Goal: Task Accomplishment & Management: Use online tool/utility

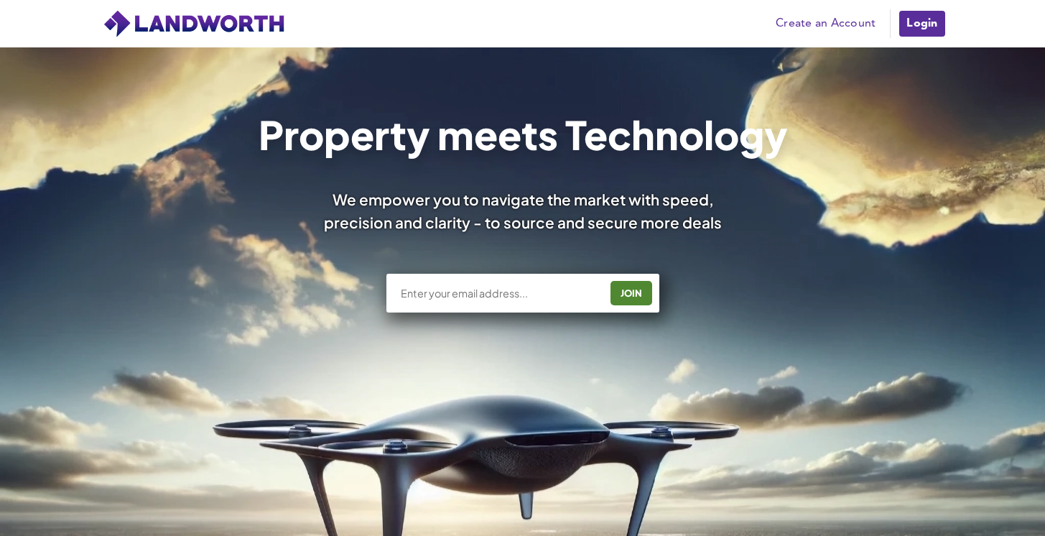
click at [499, 299] on input "text" at bounding box center [499, 293] width 200 height 14
type input "pgr303@gmail.com"
click at [626, 293] on div "JOIN" at bounding box center [631, 293] width 33 height 23
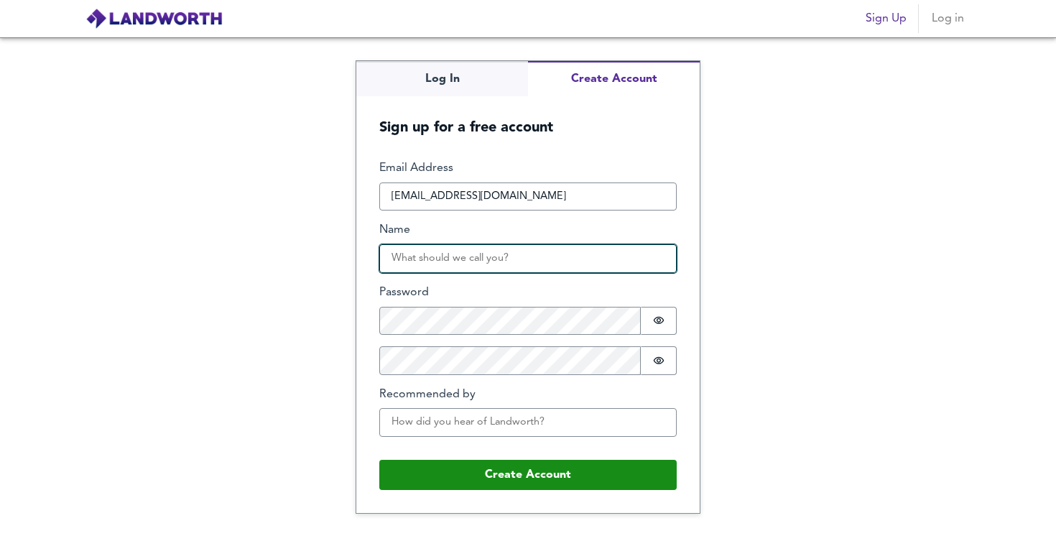
click at [593, 268] on input "Name" at bounding box center [527, 258] width 297 height 29
click at [554, 259] on input "Name" at bounding box center [527, 258] width 297 height 29
type input "[PERSON_NAME]"
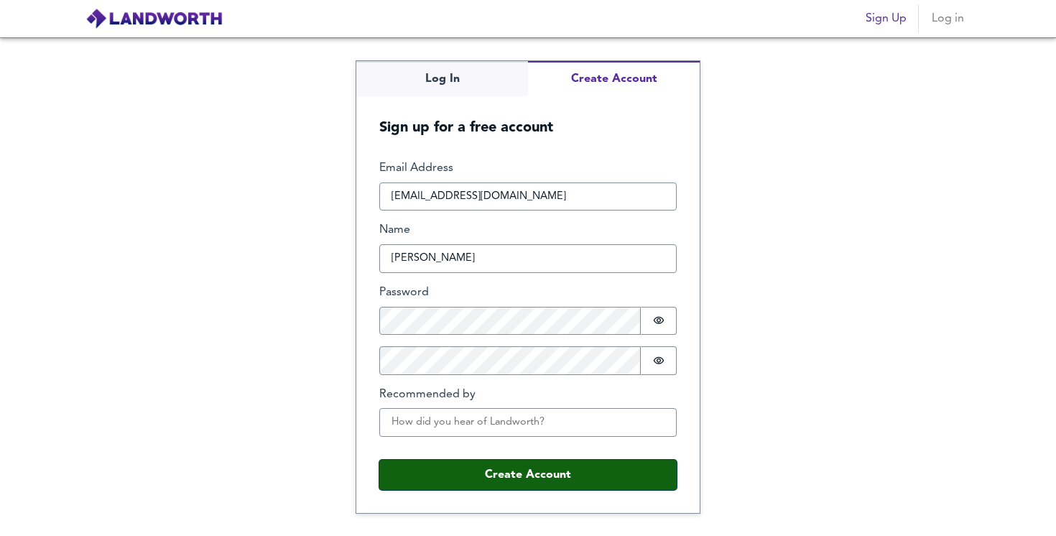
click at [568, 472] on button "Create Account" at bounding box center [527, 475] width 297 height 30
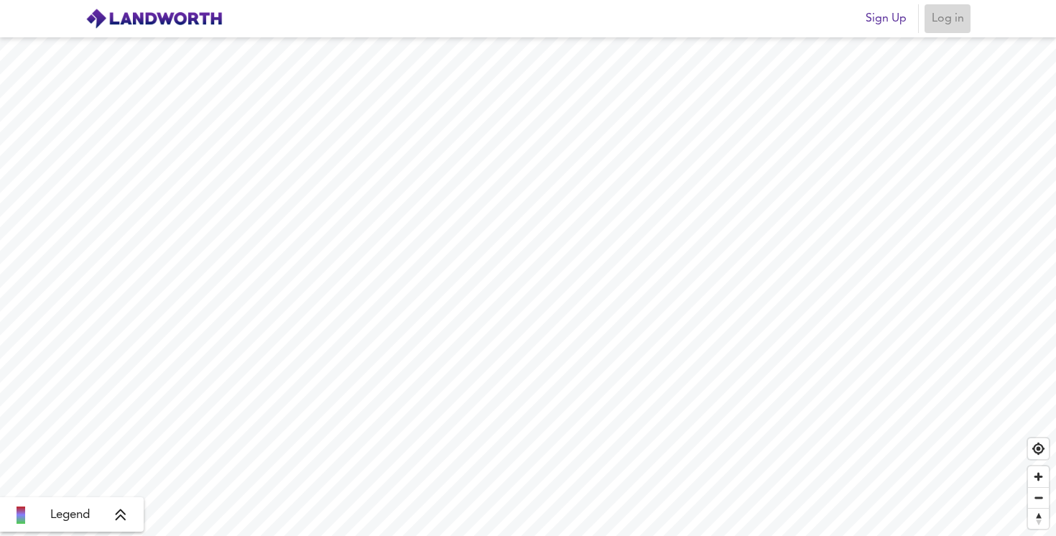
click at [952, 23] on span "Log in" at bounding box center [947, 19] width 34 height 20
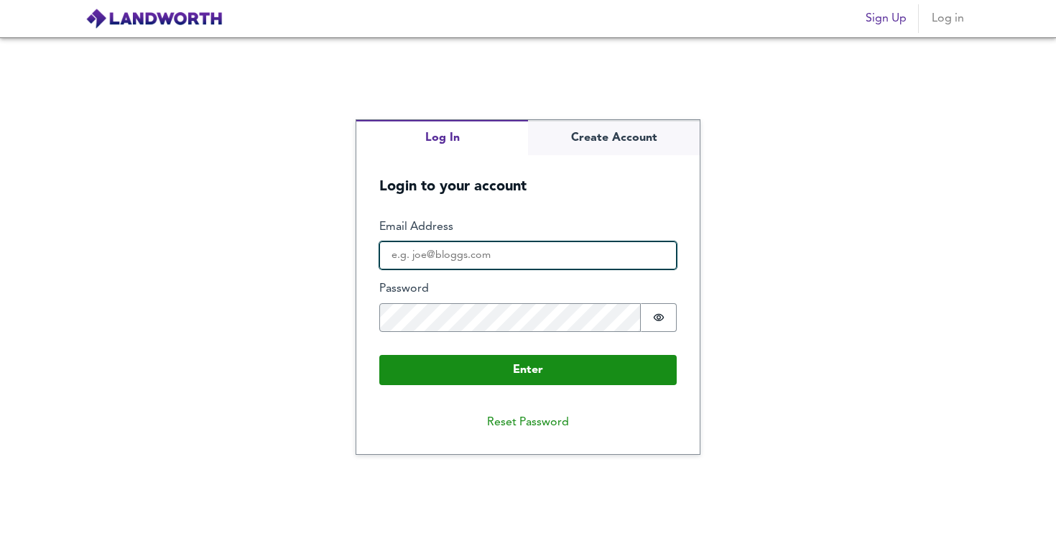
click at [578, 251] on input "Email Address" at bounding box center [527, 255] width 297 height 29
type input "pgr303@gmail.com"
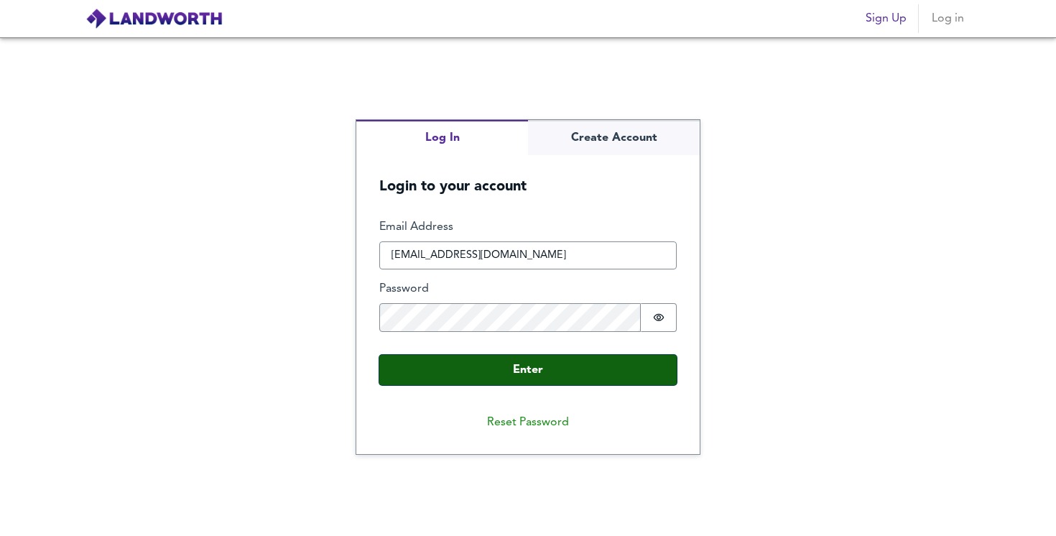
click at [504, 379] on button "Enter" at bounding box center [527, 370] width 297 height 30
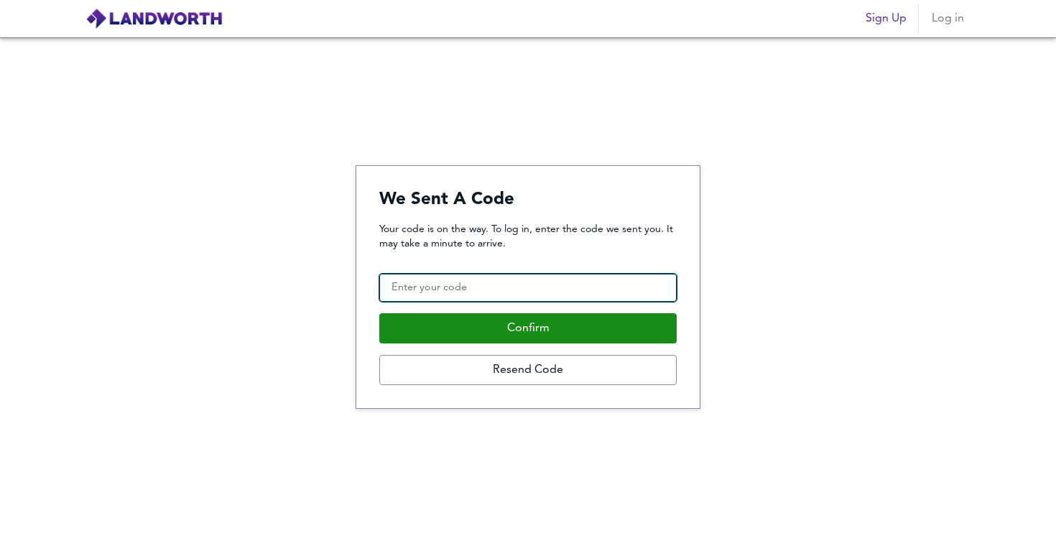
click at [450, 286] on input "Confirmation Code" at bounding box center [527, 288] width 297 height 29
paste input "261360"
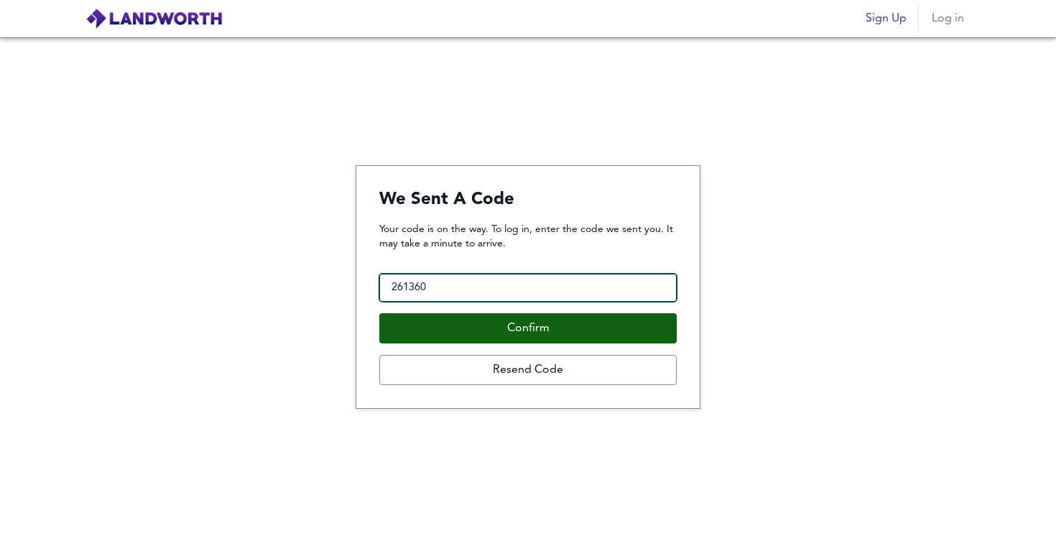
type input "261360"
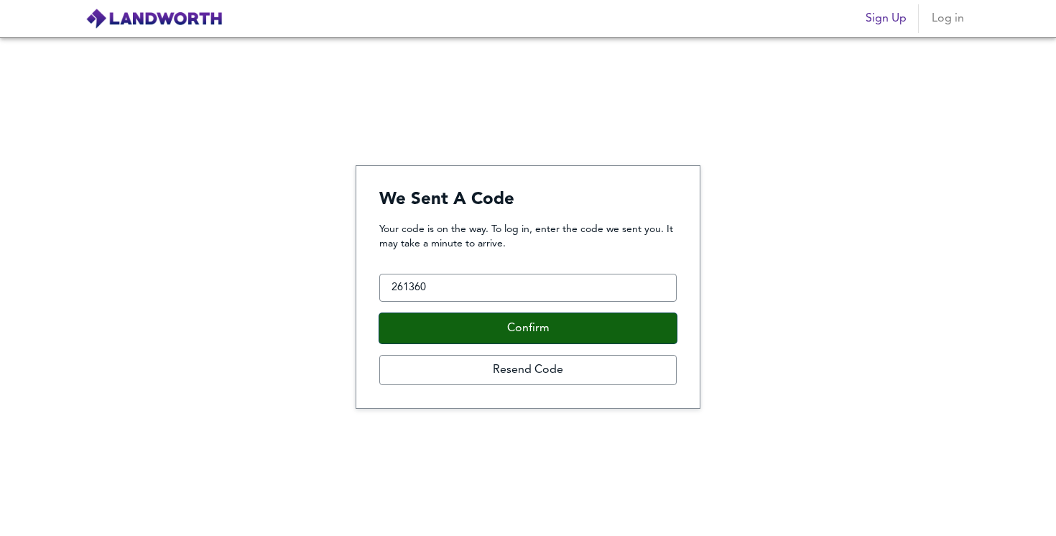
click at [467, 318] on button "Confirm" at bounding box center [527, 328] width 297 height 30
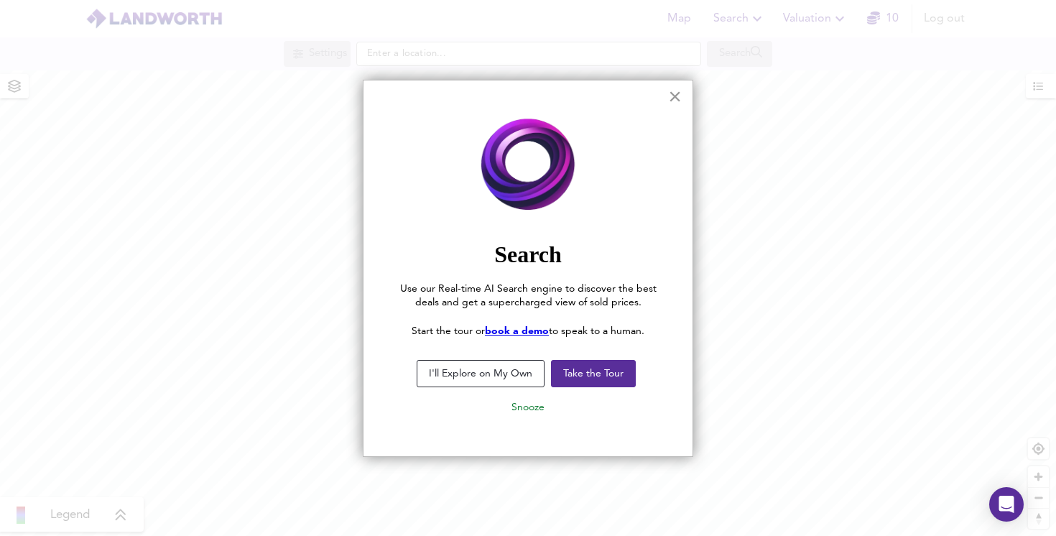
click at [675, 98] on button "×" at bounding box center [675, 96] width 14 height 23
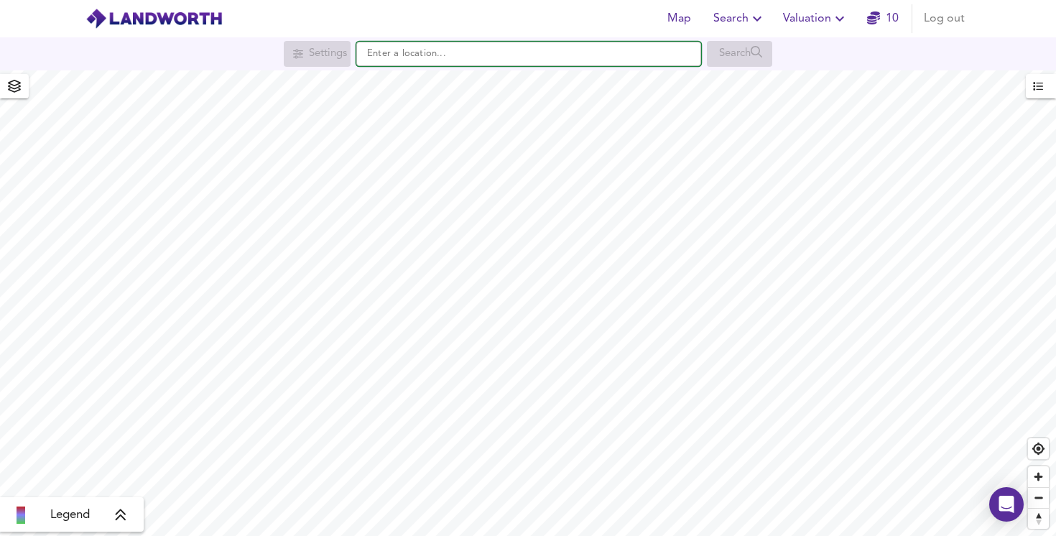
click at [508, 51] on input "text" at bounding box center [528, 54] width 345 height 24
paste input "SE22 8RG"
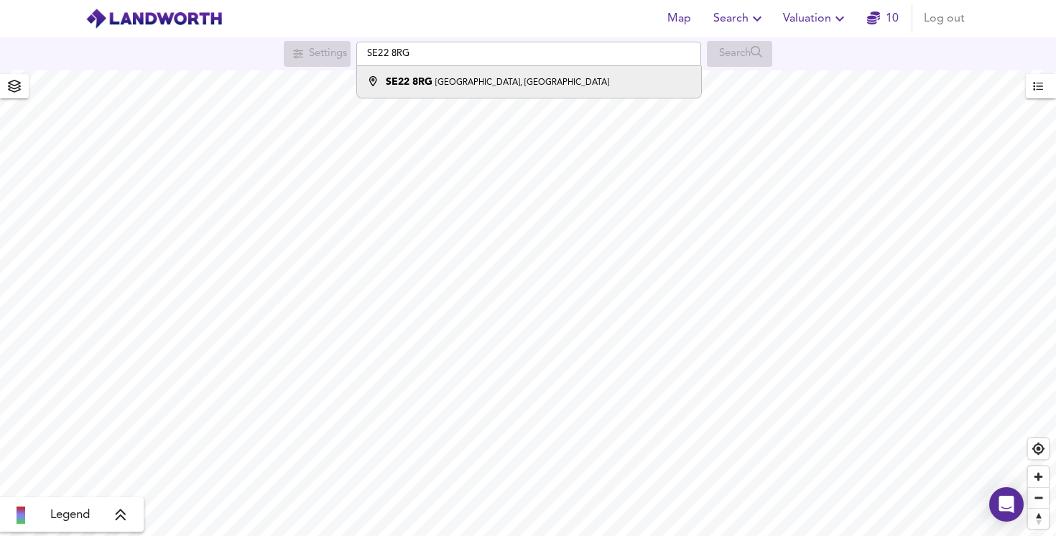
click at [562, 70] on li "SE22 8RG Melbourne Grove, London" at bounding box center [528, 82] width 343 height 32
type input "Melbourne Grove, London SE22 8RG"
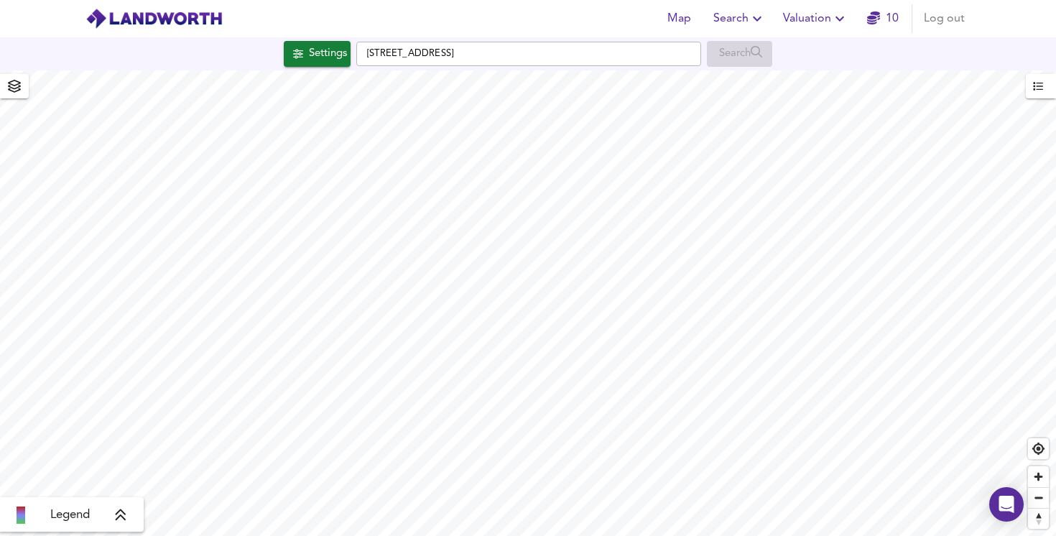
checkbox input "false"
checkbox input "true"
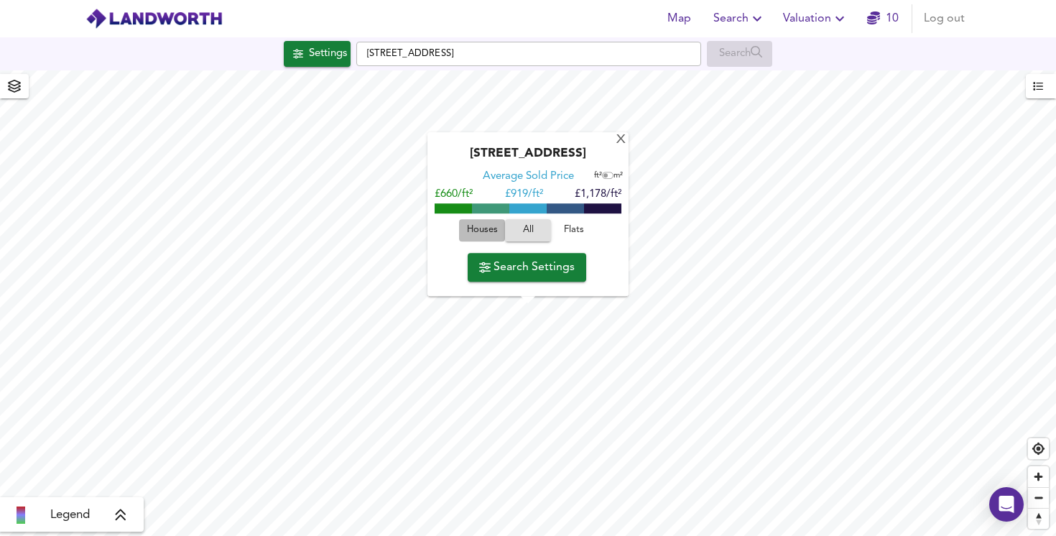
click at [496, 228] on span "Houses" at bounding box center [482, 231] width 39 height 17
click at [529, 228] on span "All" at bounding box center [528, 231] width 39 height 17
click at [529, 267] on span "Search Settings" at bounding box center [527, 267] width 96 height 20
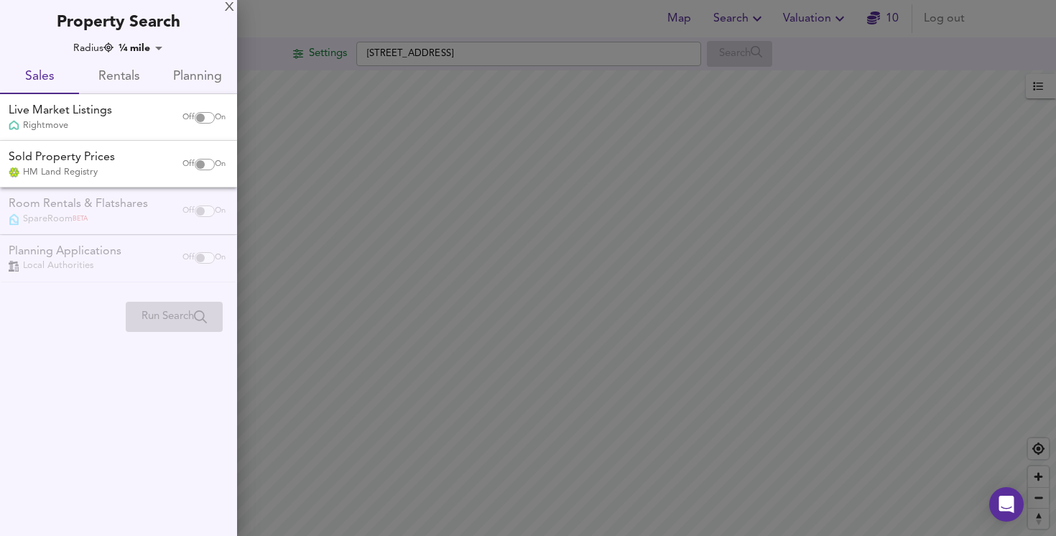
click at [200, 163] on input "checkbox" at bounding box center [200, 164] width 34 height 11
checkbox input "true"
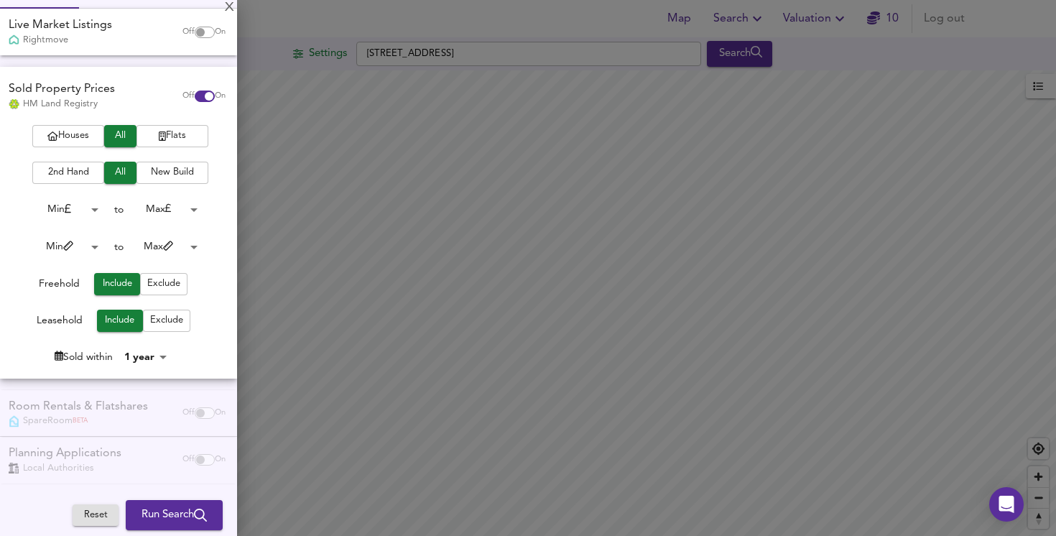
scroll to position [89, 0]
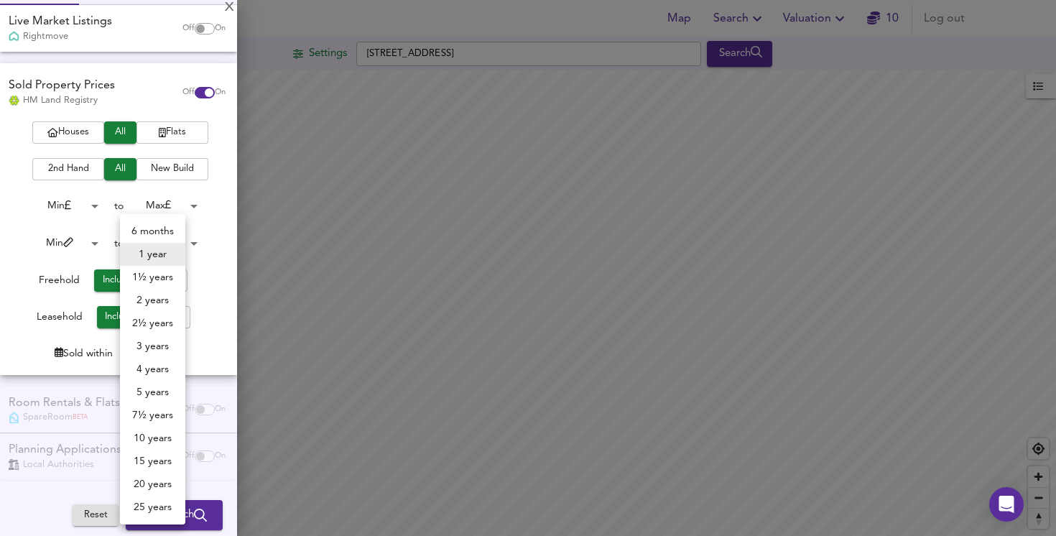
click at [161, 354] on body "Map Search Valuation 10 Log out Settings Melbourne Grove, London SE22 8RG Searc…" at bounding box center [528, 268] width 1056 height 536
click at [158, 303] on li "2 years" at bounding box center [152, 300] width 65 height 23
type input "24"
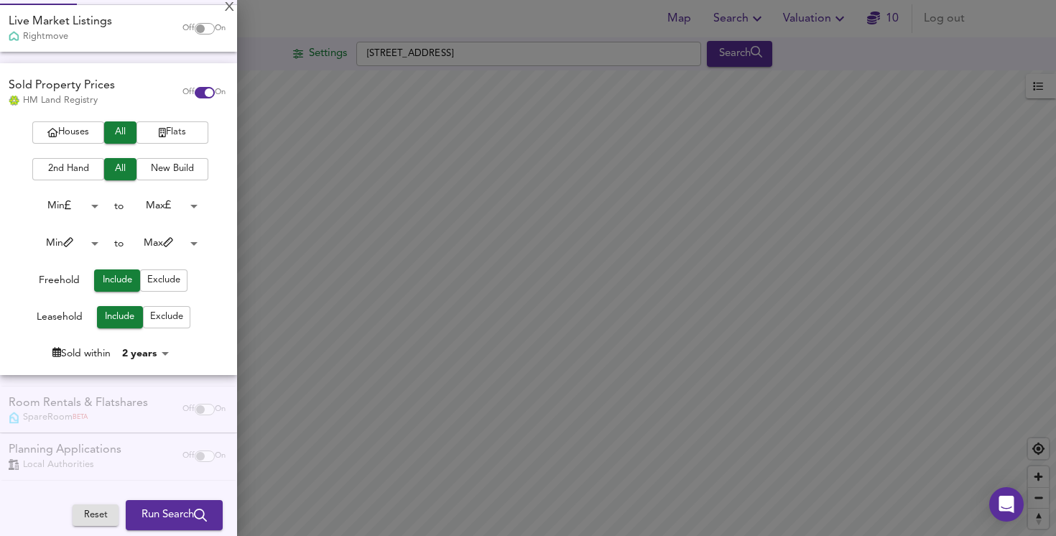
click at [172, 509] on span "Run Search" at bounding box center [174, 515] width 65 height 19
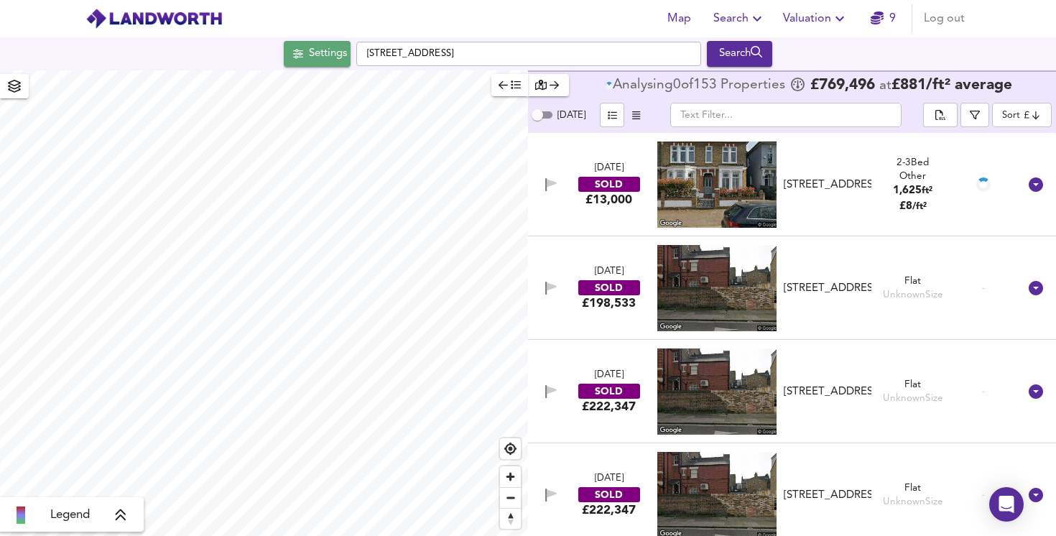
click at [325, 64] on button "Settings" at bounding box center [317, 54] width 67 height 26
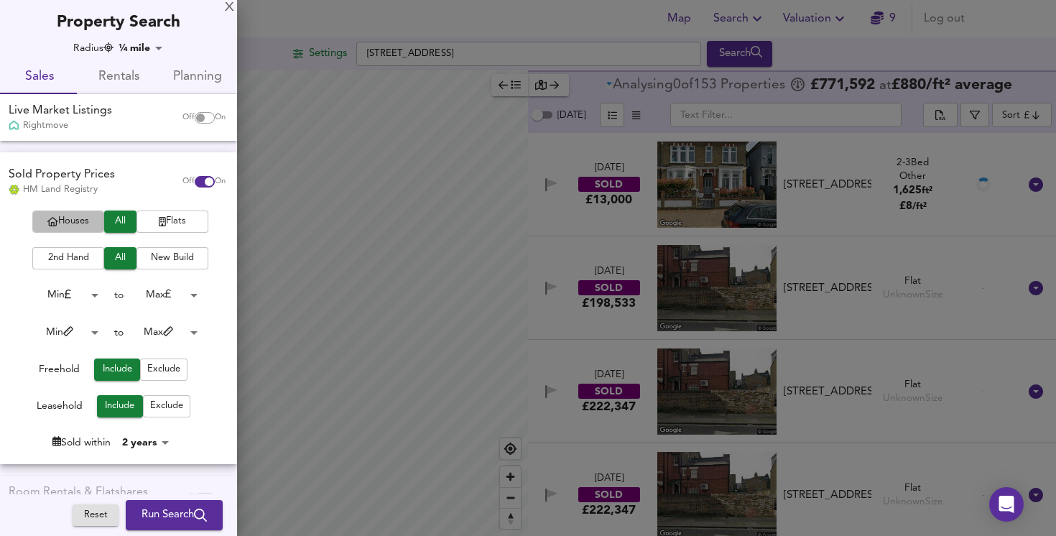
click at [74, 212] on button "Houses" at bounding box center [68, 221] width 72 height 22
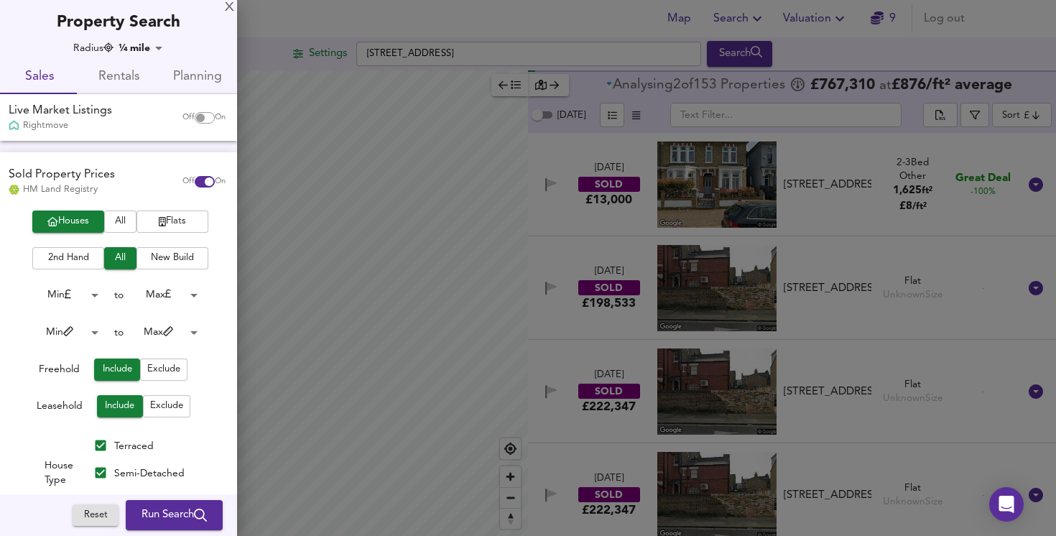
click at [101, 469] on input "Semi-Detached" at bounding box center [100, 472] width 27 height 27
checkbox input "false"
click at [103, 445] on input "Terraced" at bounding box center [100, 445] width 27 height 27
checkbox input "false"
click at [99, 471] on input "Semi-Detached" at bounding box center [100, 472] width 27 height 27
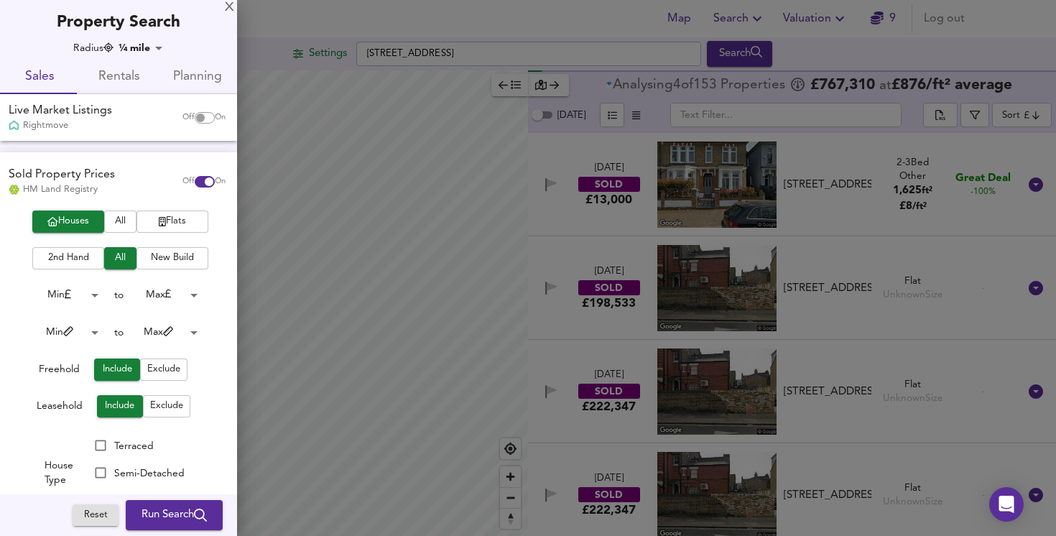
checkbox input "true"
click at [144, 509] on span "Run Search" at bounding box center [174, 515] width 65 height 19
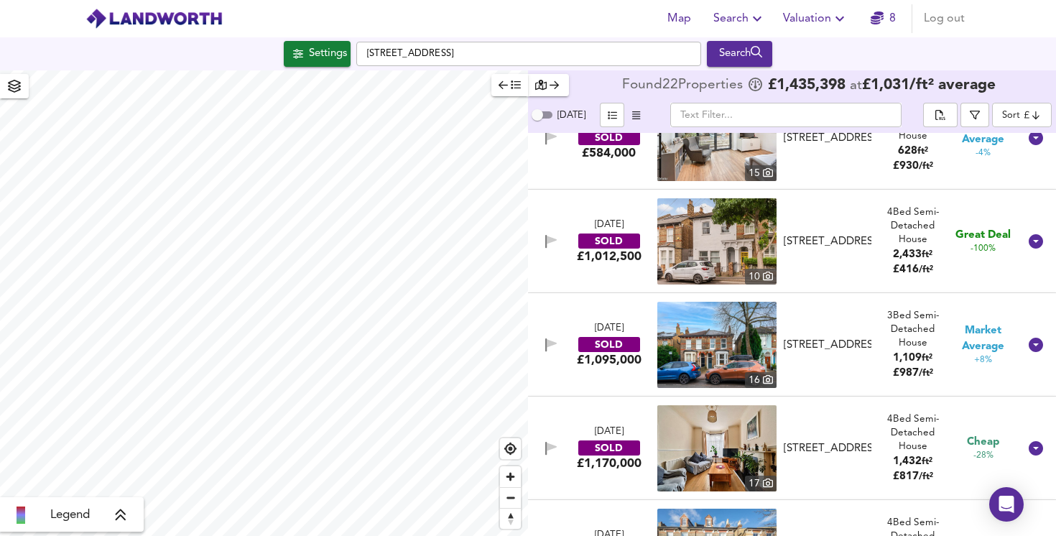
scroll to position [261, 0]
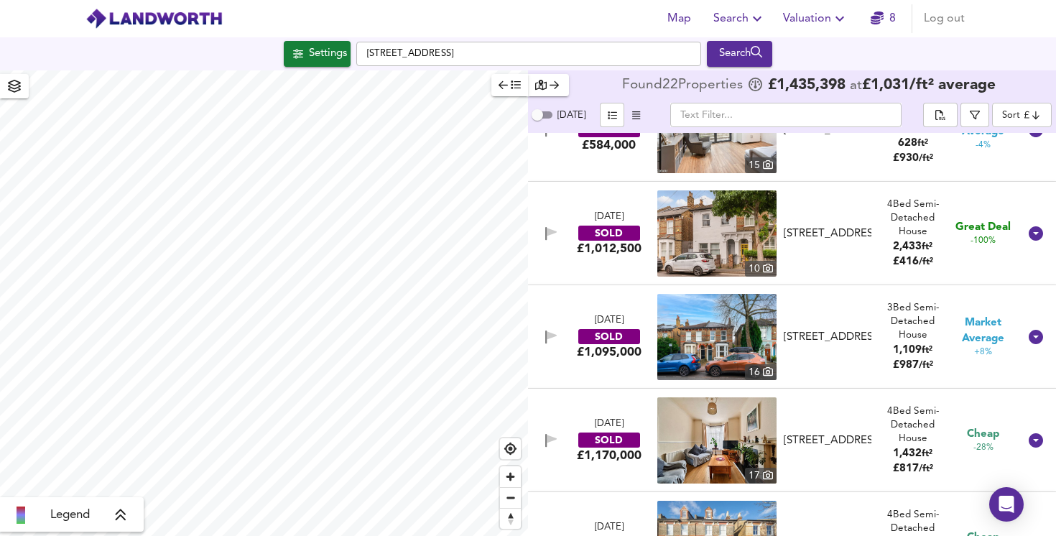
click at [729, 338] on img at bounding box center [716, 337] width 119 height 86
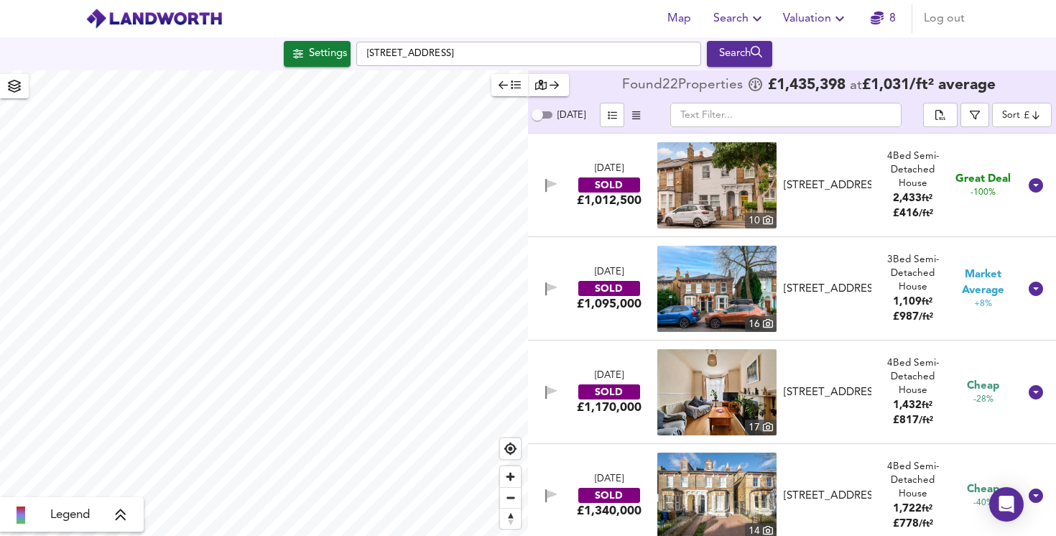
scroll to position [311, 0]
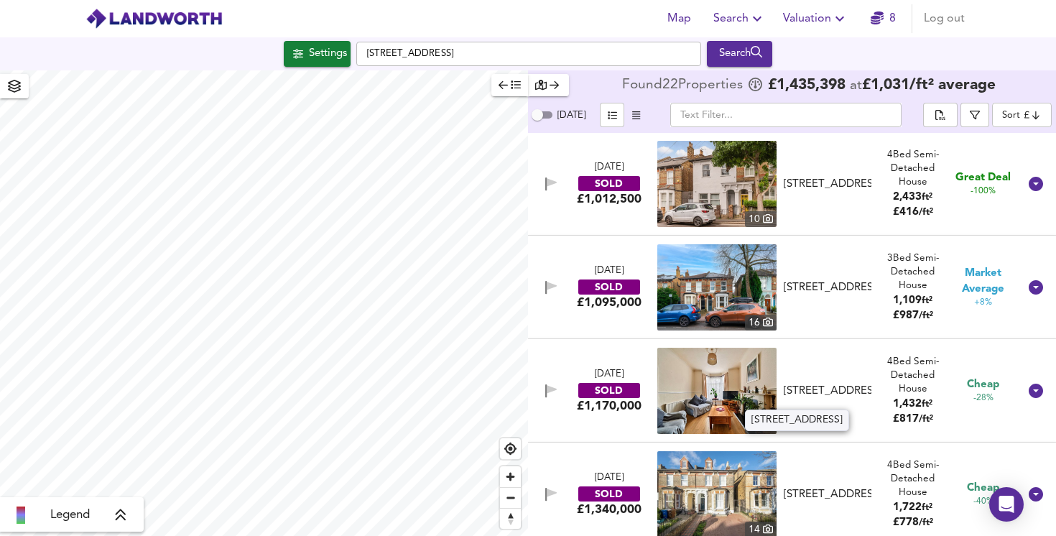
click at [807, 394] on div "[STREET_ADDRESS]" at bounding box center [828, 391] width 88 height 15
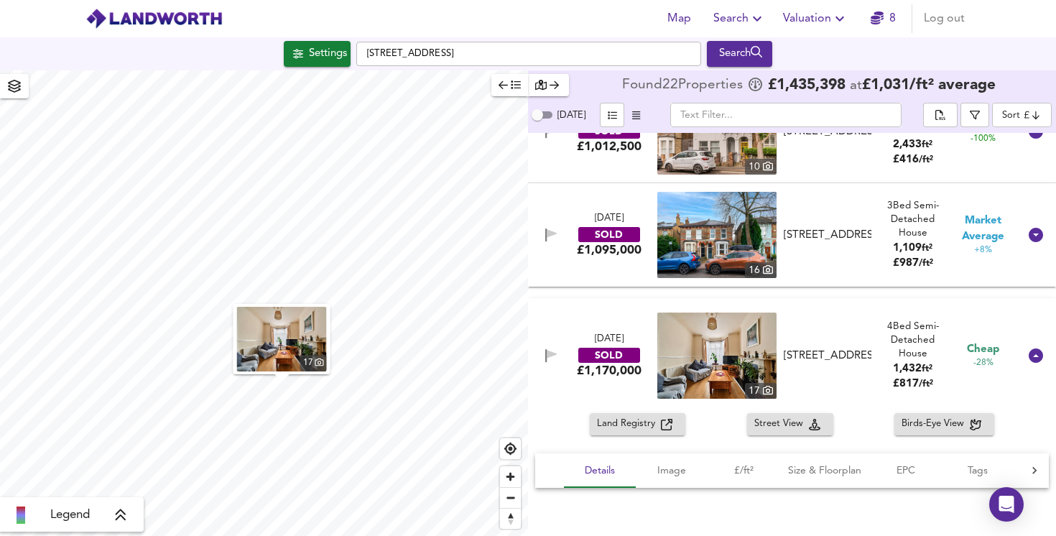
scroll to position [369, 0]
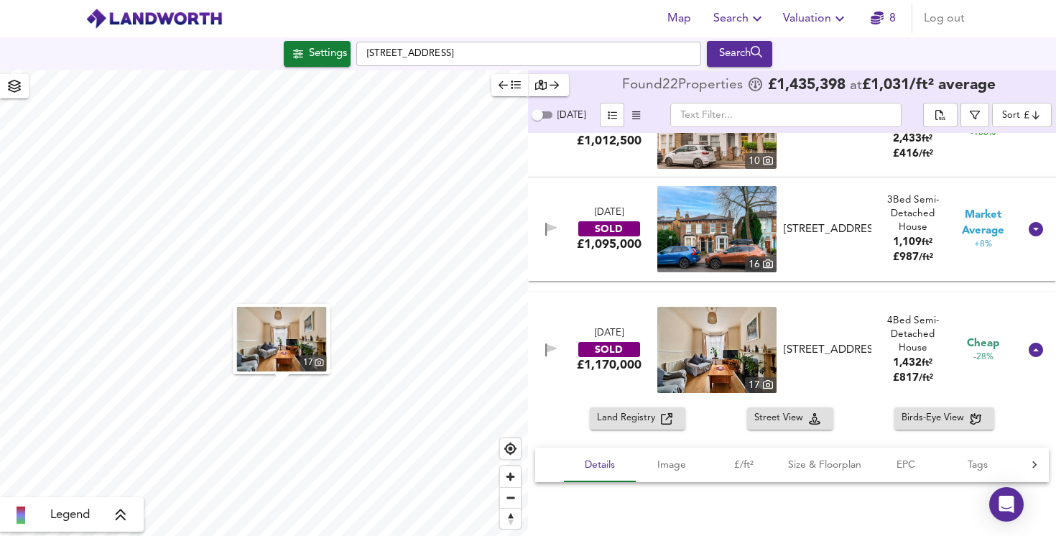
click at [284, 346] on img "button" at bounding box center [282, 339] width 90 height 65
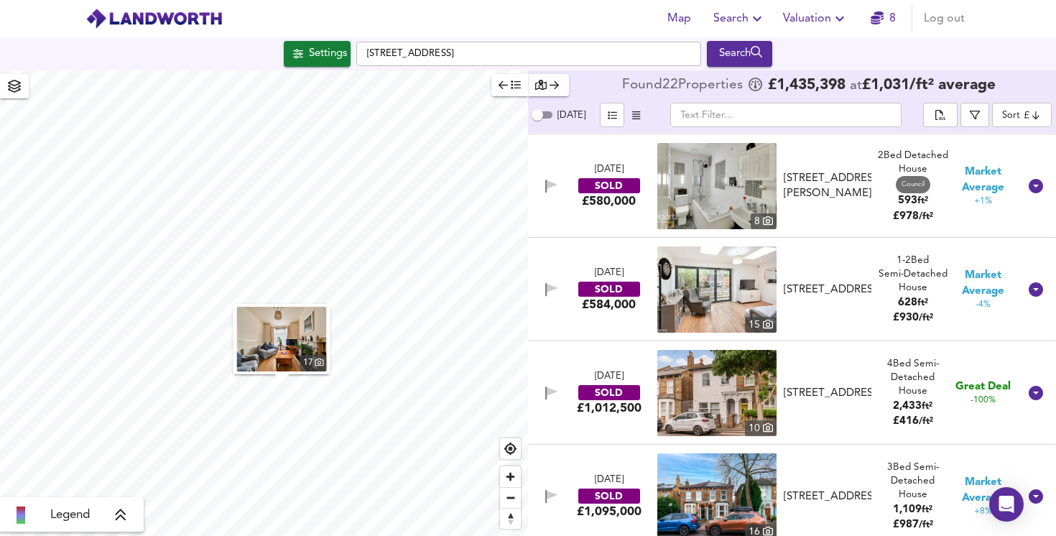
scroll to position [0, 0]
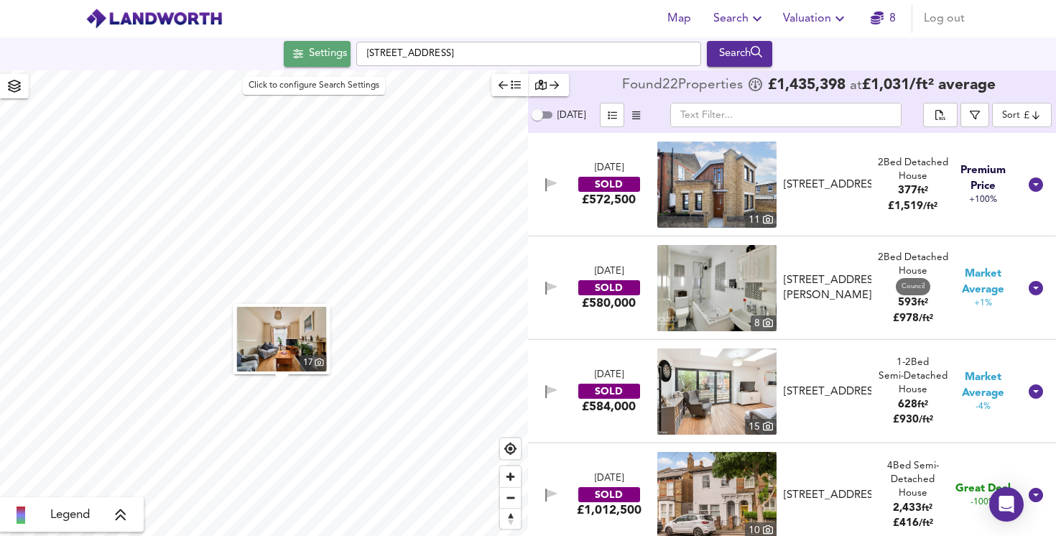
click at [315, 52] on div "Settings" at bounding box center [328, 54] width 38 height 19
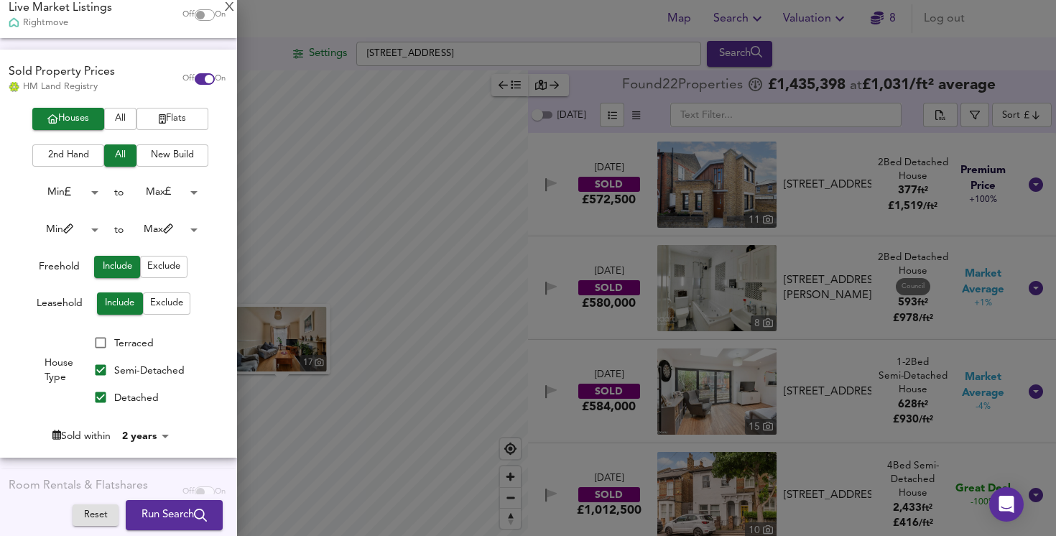
scroll to position [103, 0]
click at [619, 27] on div at bounding box center [528, 268] width 1056 height 536
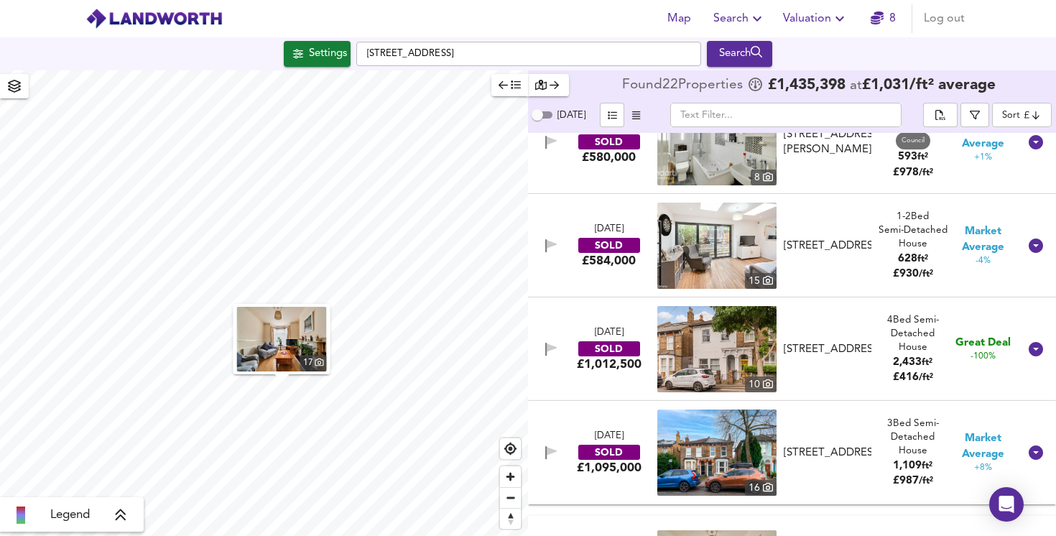
scroll to position [152, 0]
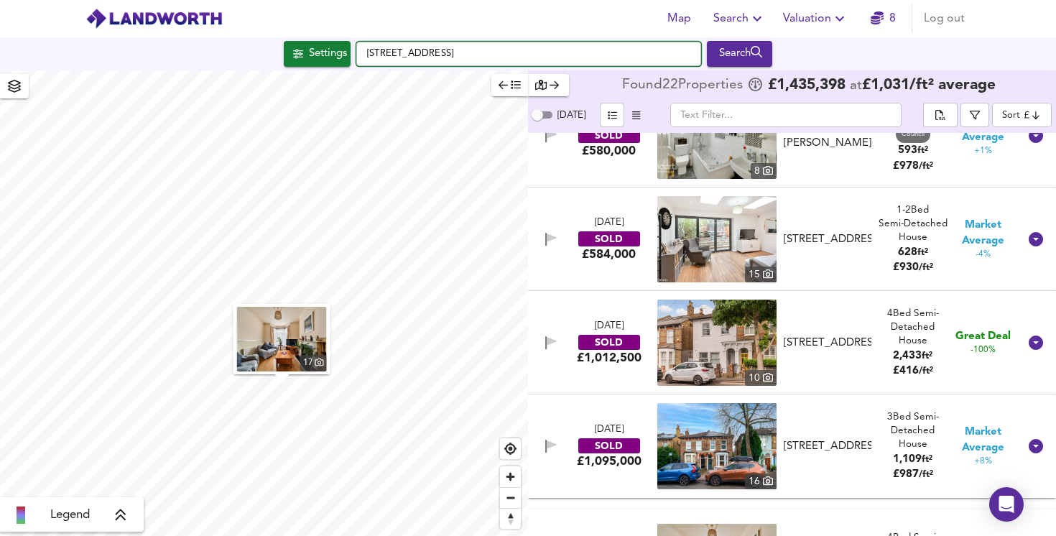
drag, startPoint x: 485, startPoint y: 55, endPoint x: 558, endPoint y: 60, distance: 73.4
click at [558, 60] on input "Melbourne Grove, London SE22 8RG" at bounding box center [528, 54] width 345 height 24
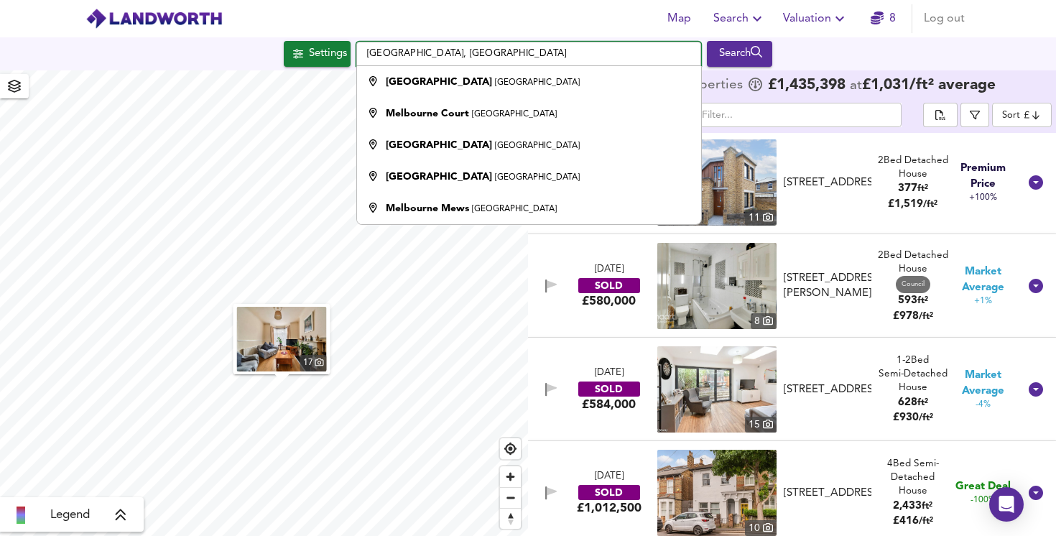
scroll to position [0, 0]
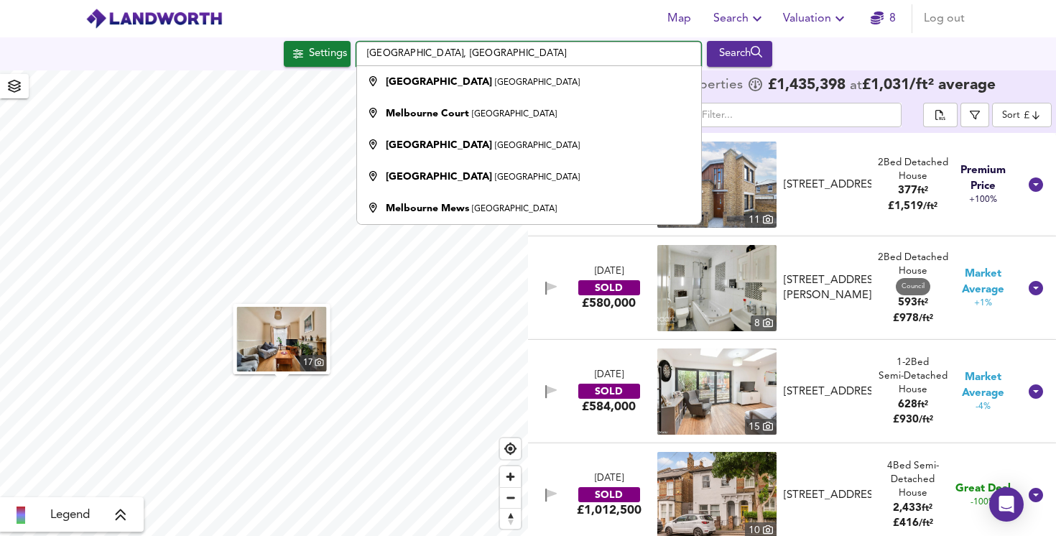
click at [371, 56] on input "Melbourne Grove, London" at bounding box center [528, 54] width 345 height 24
click at [369, 56] on input "Melbourne Grove, London" at bounding box center [528, 54] width 345 height 24
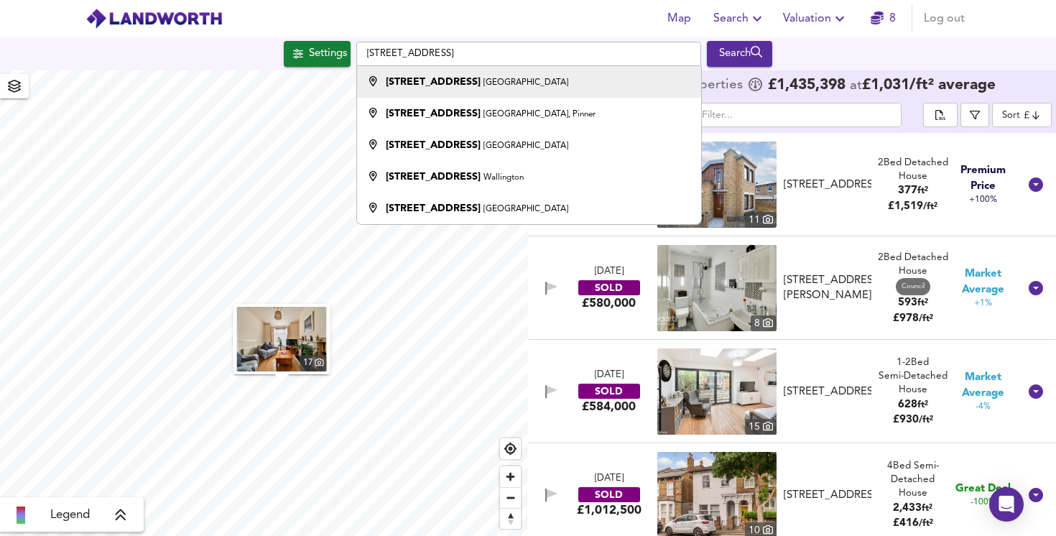
click at [414, 86] on strong "27 Melbourne Grove" at bounding box center [433, 82] width 95 height 10
type input "27 Melbourne Grove, London"
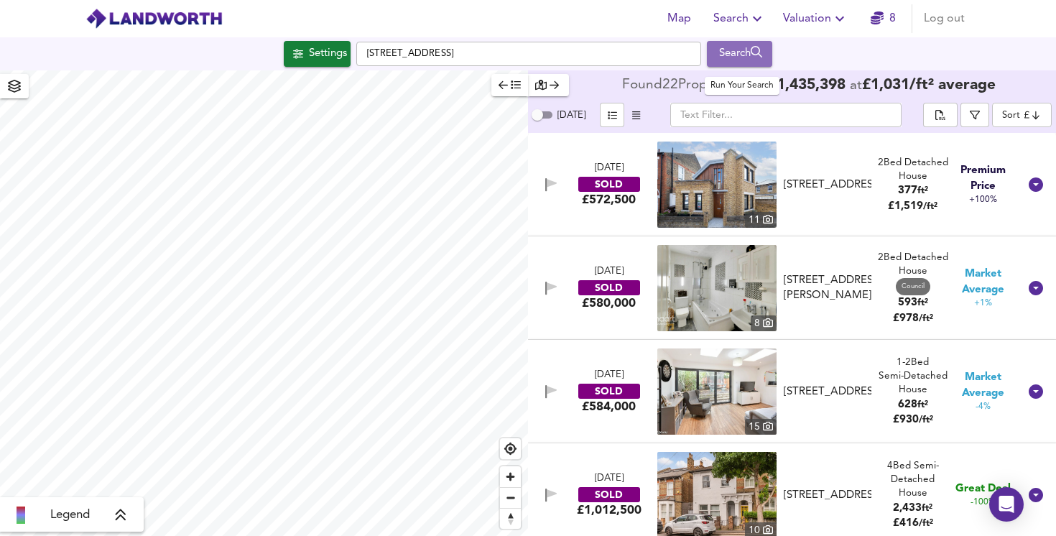
click at [746, 52] on div "Search" at bounding box center [739, 54] width 58 height 19
click at [798, 14] on span "Valuation" at bounding box center [815, 19] width 65 height 20
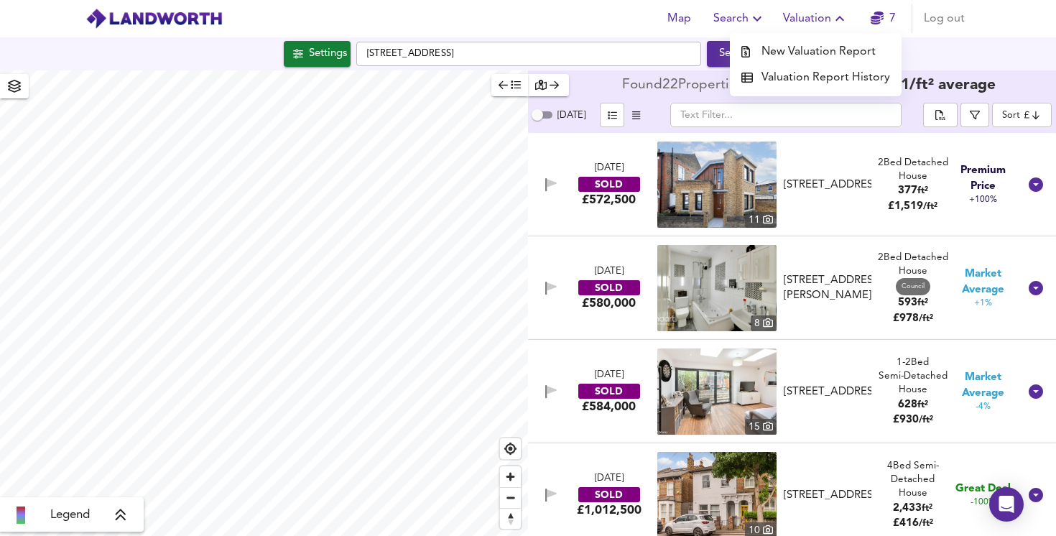
click at [805, 47] on li "New Valuation Report" at bounding box center [816, 52] width 172 height 26
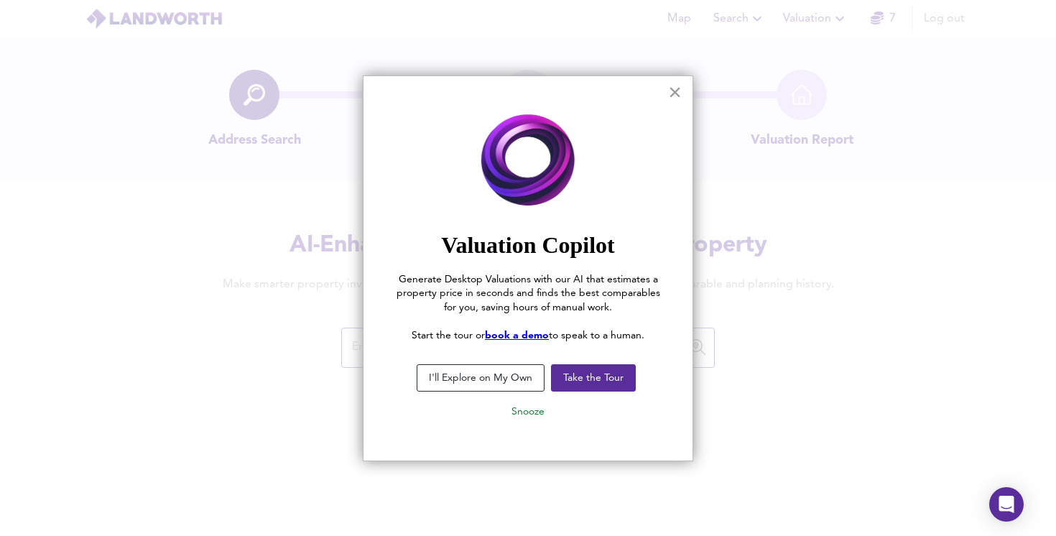
click at [677, 94] on button "×" at bounding box center [675, 91] width 14 height 23
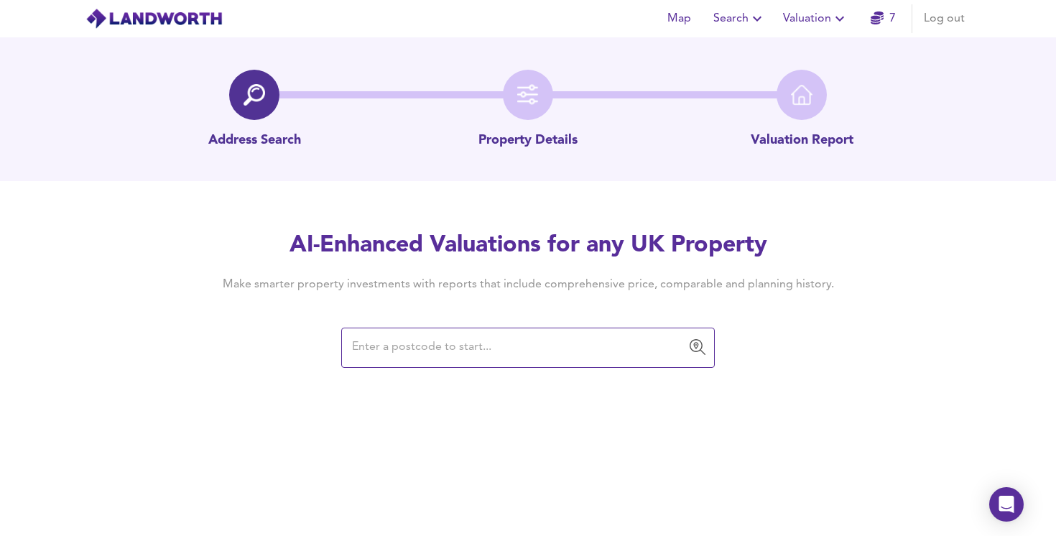
click at [433, 343] on input "text" at bounding box center [517, 347] width 339 height 27
paste input "Perfect — that gives us a much clearer picture. Let’s plug in those £/sq ft ben…"
type input "Perfect — that gives us a much clearer picture. Let’s plug in those £/sq ft ben…"
drag, startPoint x: 683, startPoint y: 348, endPoint x: 199, endPoint y: 289, distance: 487.8
click at [199, 289] on div "AI-Enhanced Valuations for any UK Property Make smarter property investments wi…" at bounding box center [528, 298] width 690 height 136
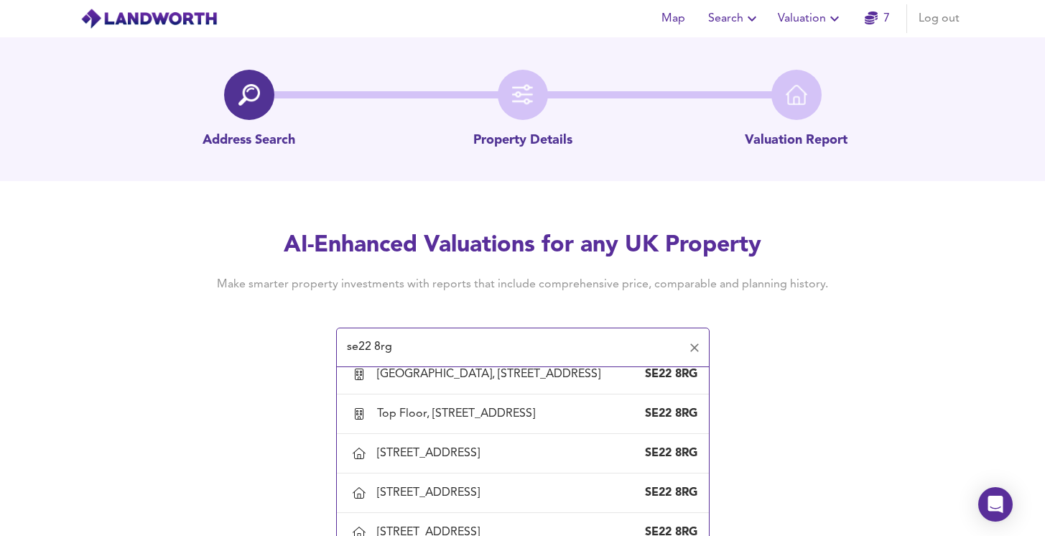
scroll to position [1238, 0]
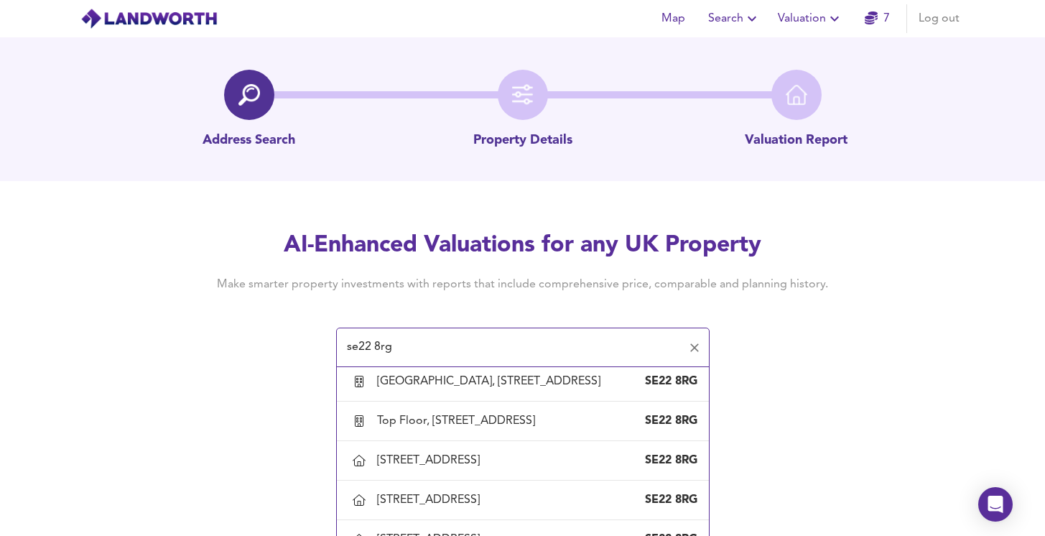
click at [476, 271] on div "27 Melbourne Grove, London, Southwark" at bounding box center [431, 263] width 108 height 16
type input "27 Melbourne Grove, London, Southwark"
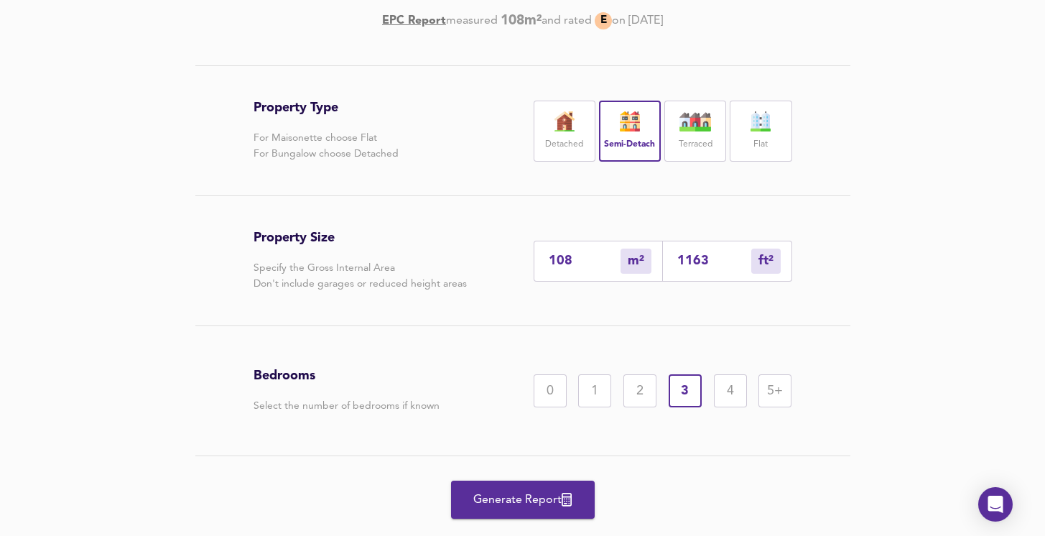
scroll to position [285, 0]
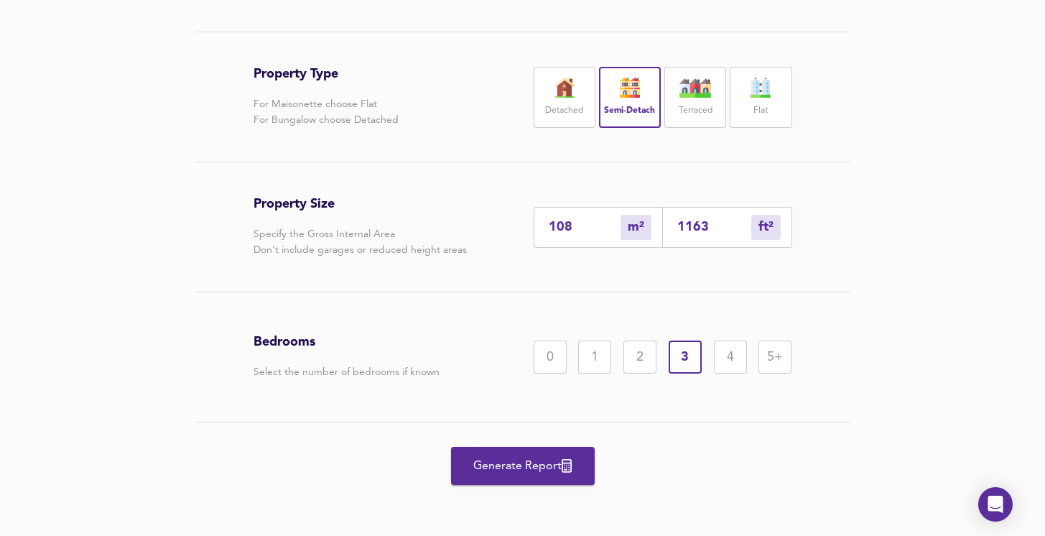
click at [735, 360] on div "4" at bounding box center [730, 357] width 33 height 33
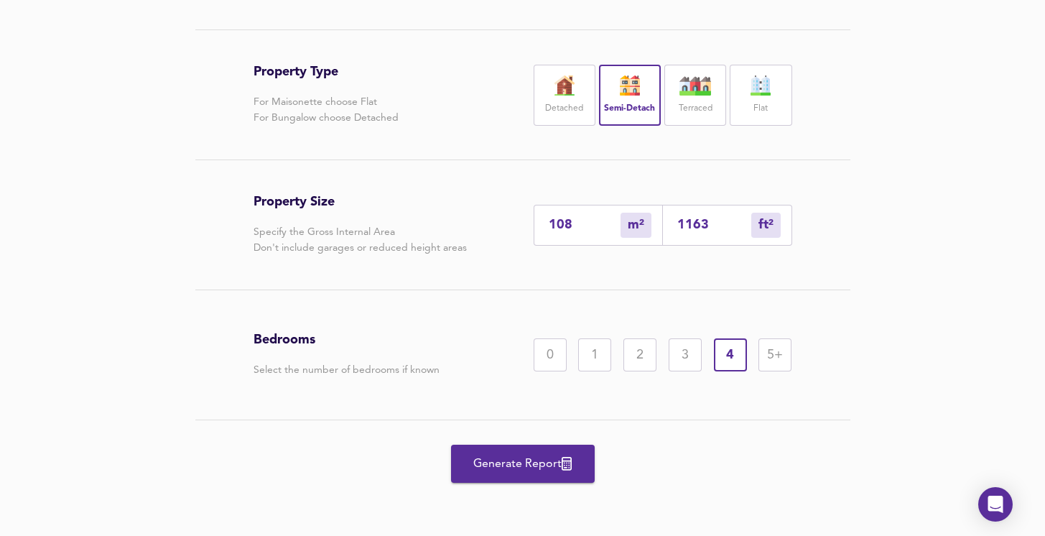
click at [577, 222] on input "108" at bounding box center [585, 225] width 72 height 15
type input "10"
type input "108"
type input "1"
type input "11"
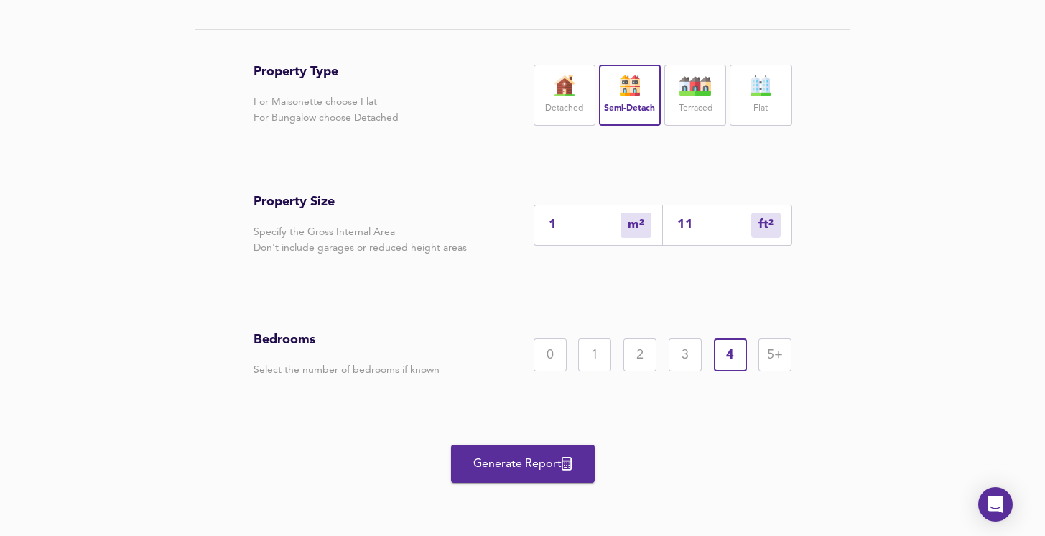
type input "15"
type input "161"
type input "157"
type input "1690"
type input "157"
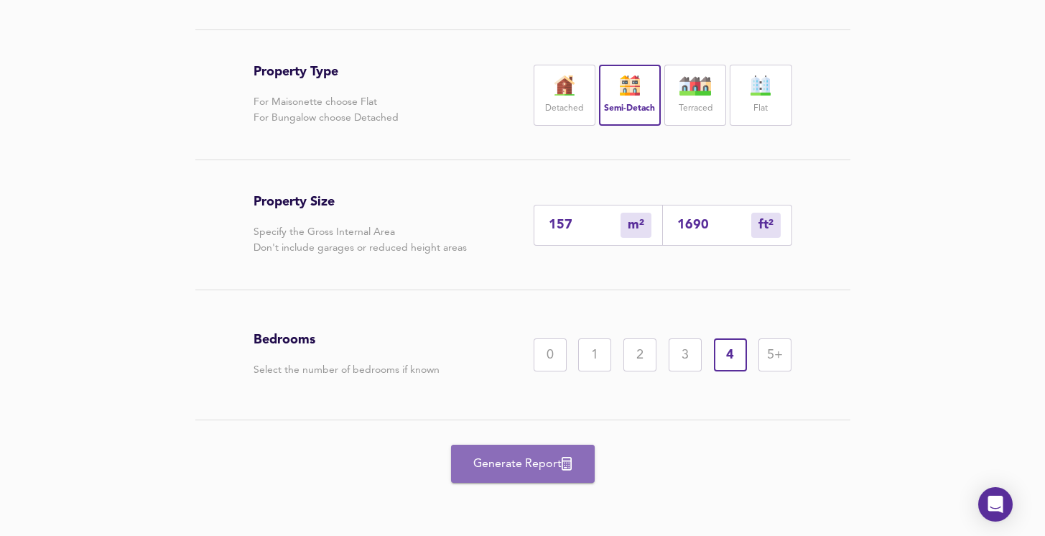
click at [535, 463] on span "Generate Report" at bounding box center [523, 464] width 115 height 20
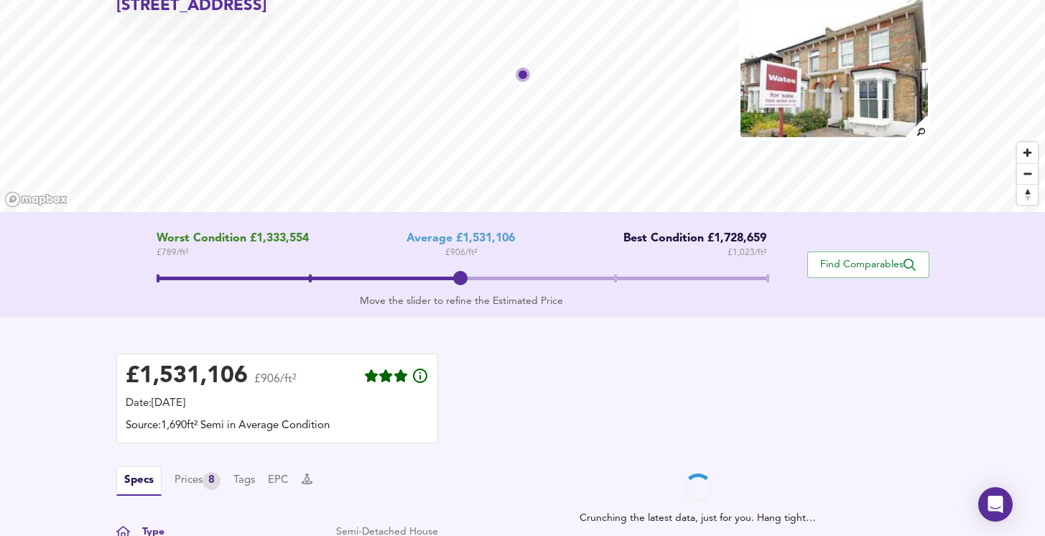
scroll to position [87, 0]
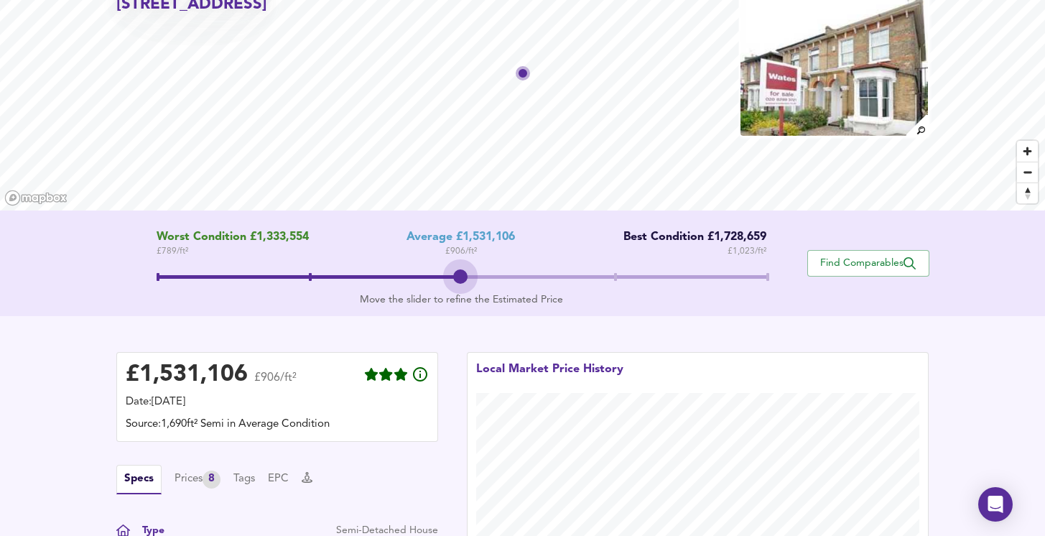
drag, startPoint x: 461, startPoint y: 275, endPoint x: 383, endPoint y: 276, distance: 78.3
click at [383, 276] on span at bounding box center [462, 279] width 610 height 26
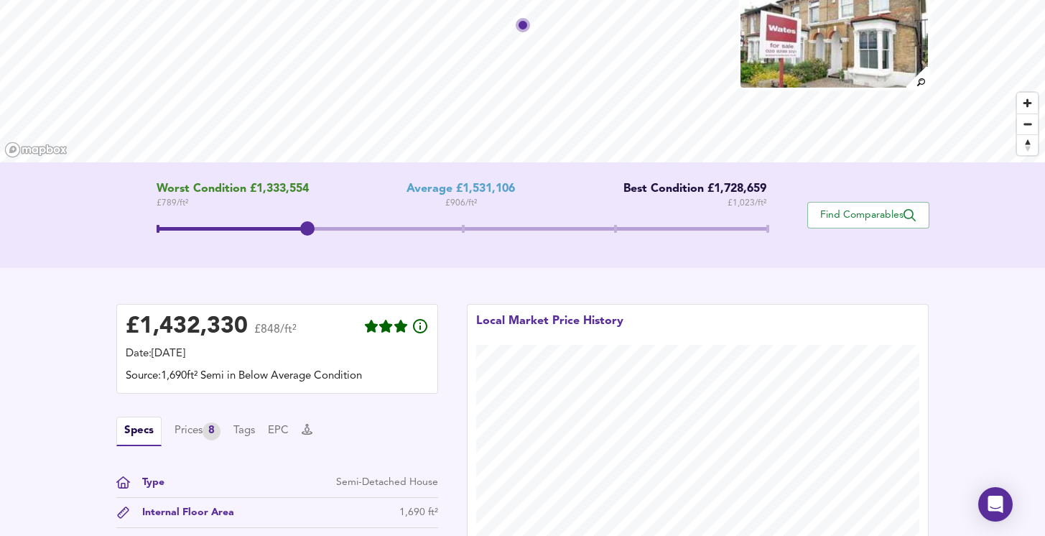
scroll to position [132, 0]
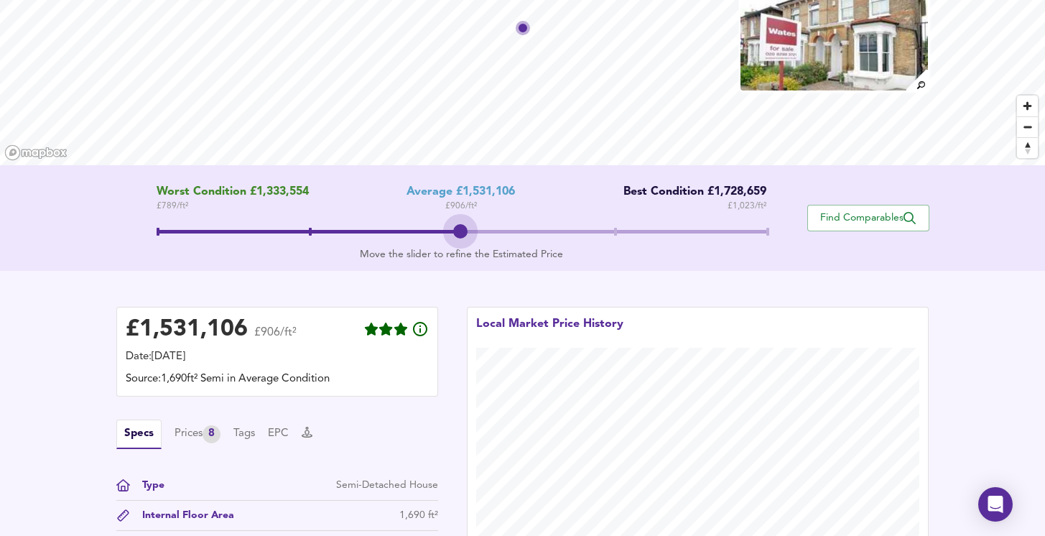
drag, startPoint x: 310, startPoint y: 233, endPoint x: 430, endPoint y: 246, distance: 120.7
click at [430, 246] on div "Worst Condition £1,333,554 £ 789 / ft² Average £1,531,106 £ 906 / ft² Best Cond…" at bounding box center [461, 217] width 691 height 65
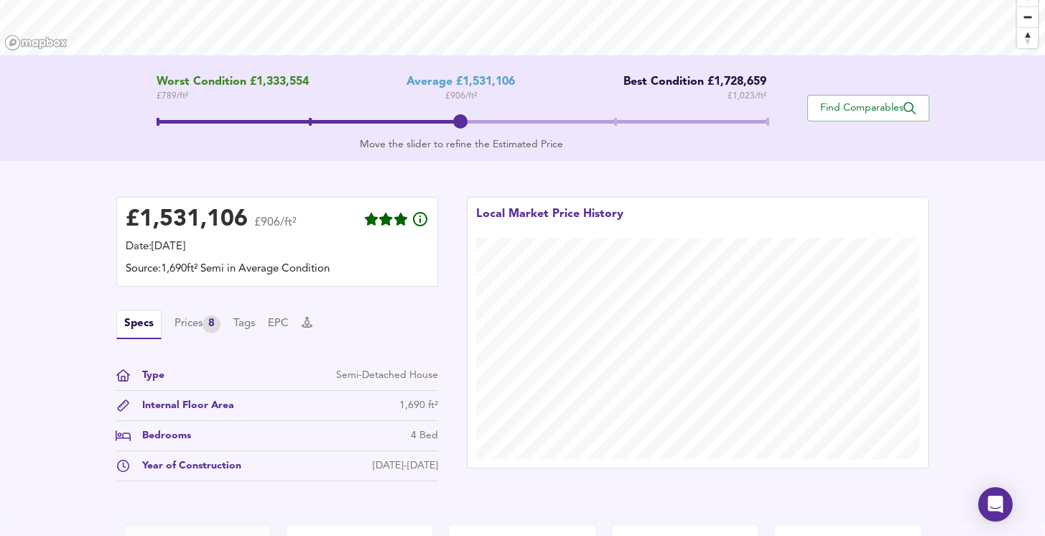
scroll to position [241, 0]
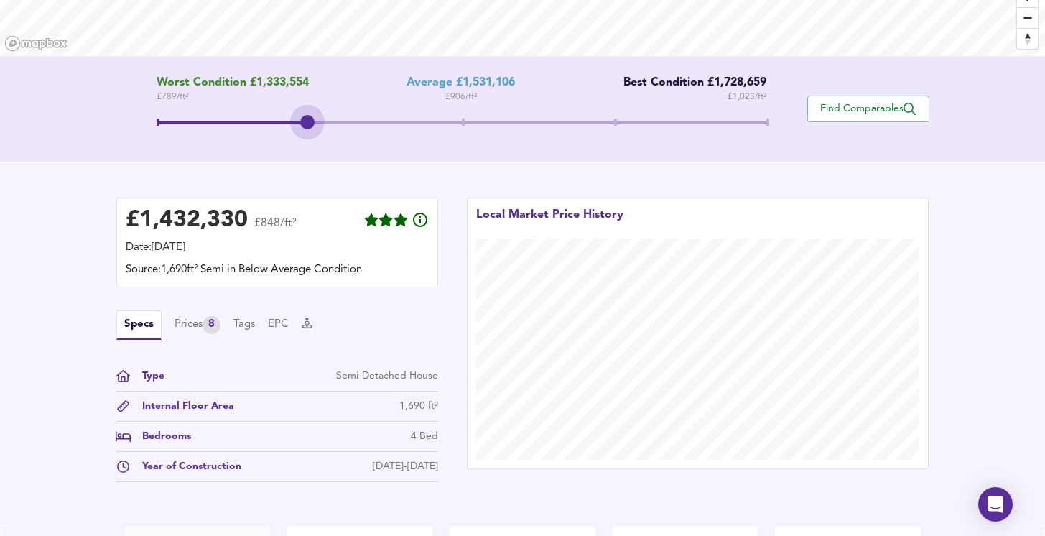
click at [315, 124] on span at bounding box center [462, 124] width 610 height 26
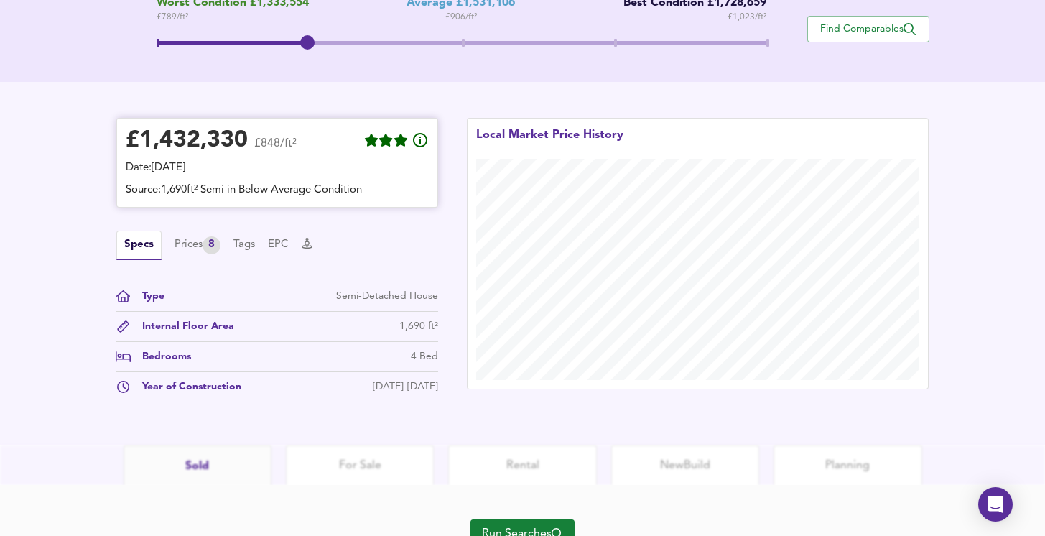
scroll to position [385, 0]
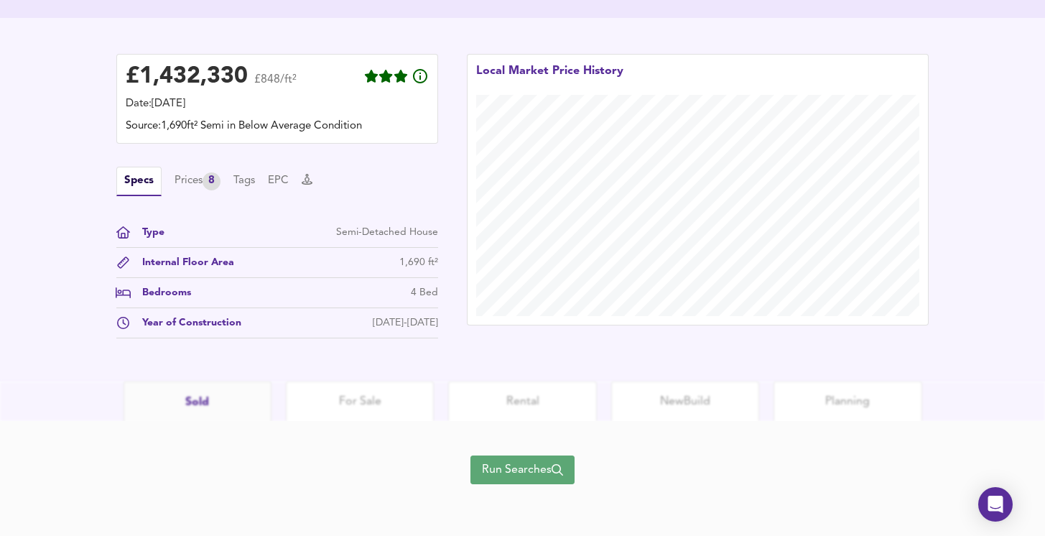
click at [534, 472] on span "Run Searches" at bounding box center [522, 470] width 81 height 20
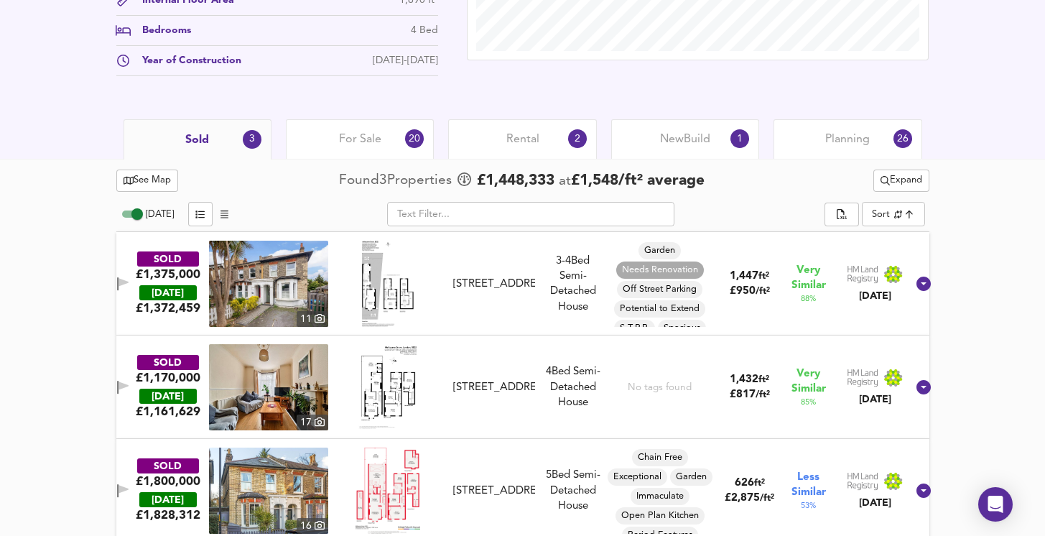
scroll to position [603, 0]
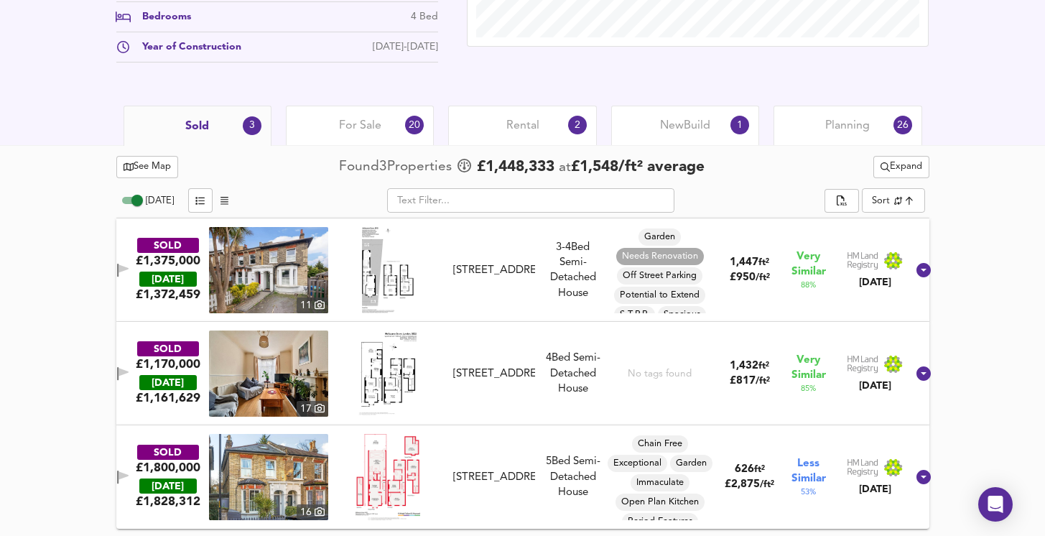
click at [305, 267] on img at bounding box center [268, 270] width 119 height 86
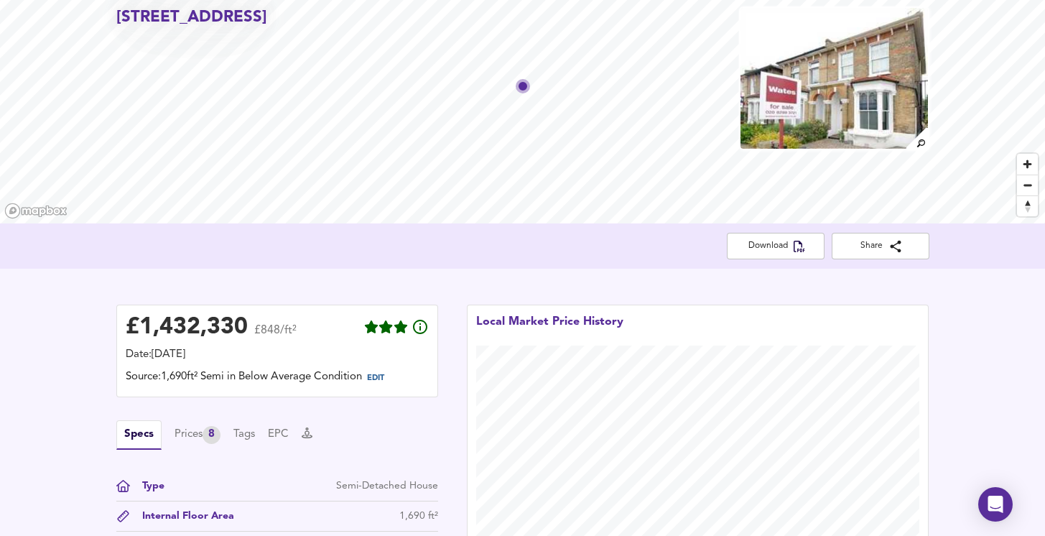
scroll to position [0, 0]
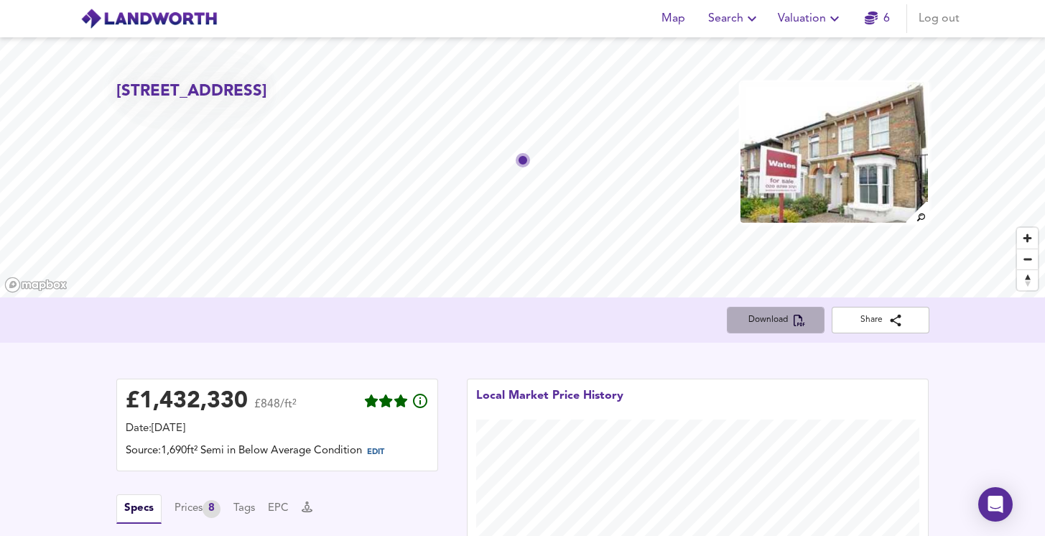
click at [771, 323] on span "Download" at bounding box center [776, 319] width 75 height 15
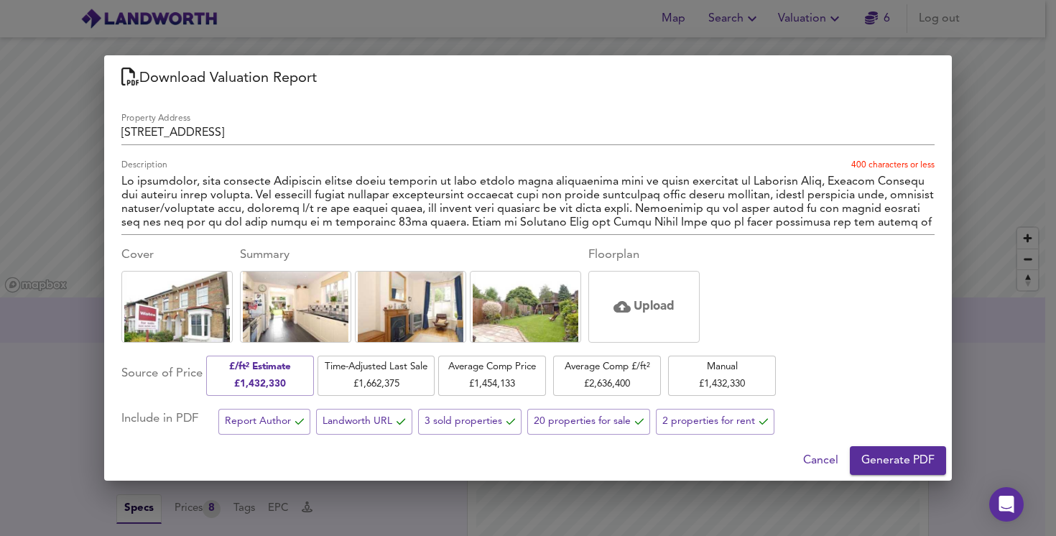
drag, startPoint x: 908, startPoint y: 463, endPoint x: 883, endPoint y: 359, distance: 106.5
click at [883, 360] on div "Download Valuation Report Property Address 27 Melbourne Grove, London, Southwar…" at bounding box center [528, 267] width 848 height 425
click at [901, 456] on span "Generate PDF" at bounding box center [897, 460] width 73 height 20
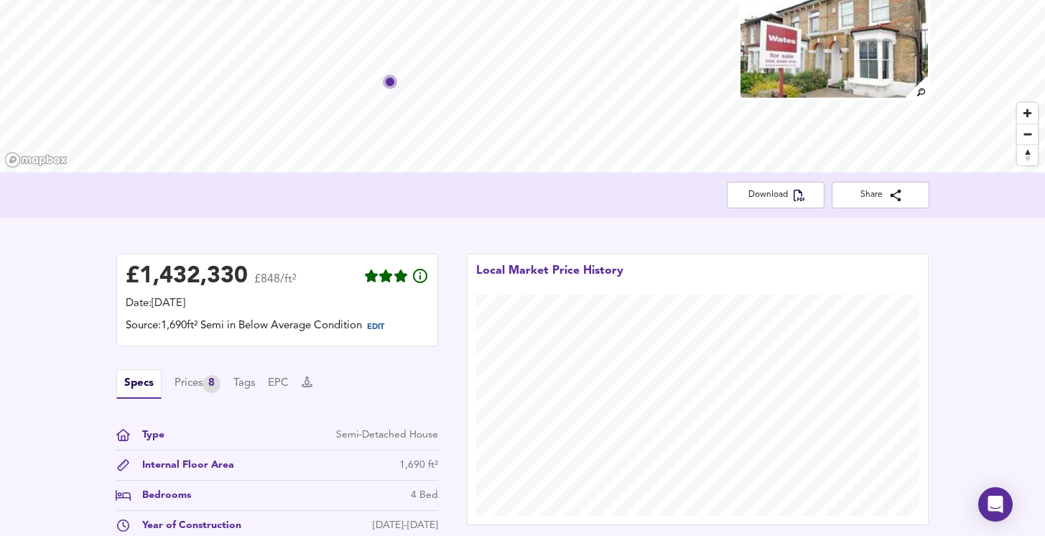
scroll to position [129, 0]
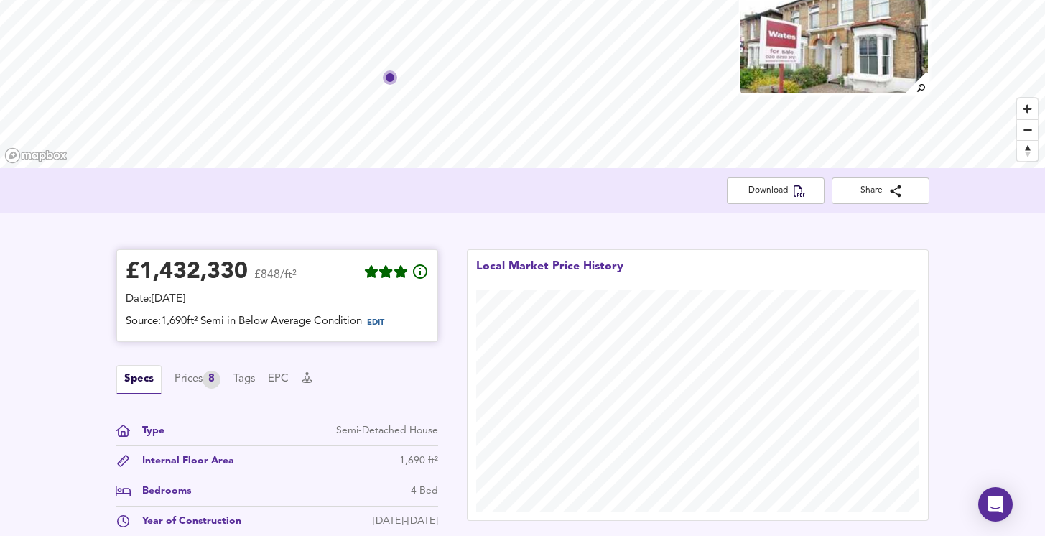
click at [302, 283] on div "£ 1,432,330 £848/ft²" at bounding box center [277, 275] width 303 height 32
click at [384, 329] on span "EDIT" at bounding box center [381, 323] width 39 height 19
click at [384, 325] on span "EDIT" at bounding box center [375, 323] width 17 height 8
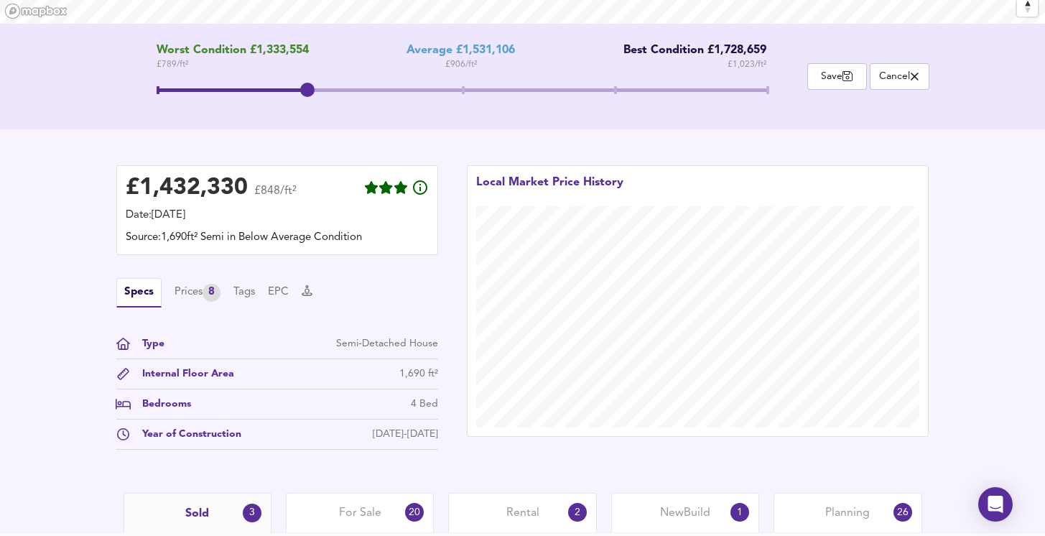
scroll to position [260, 0]
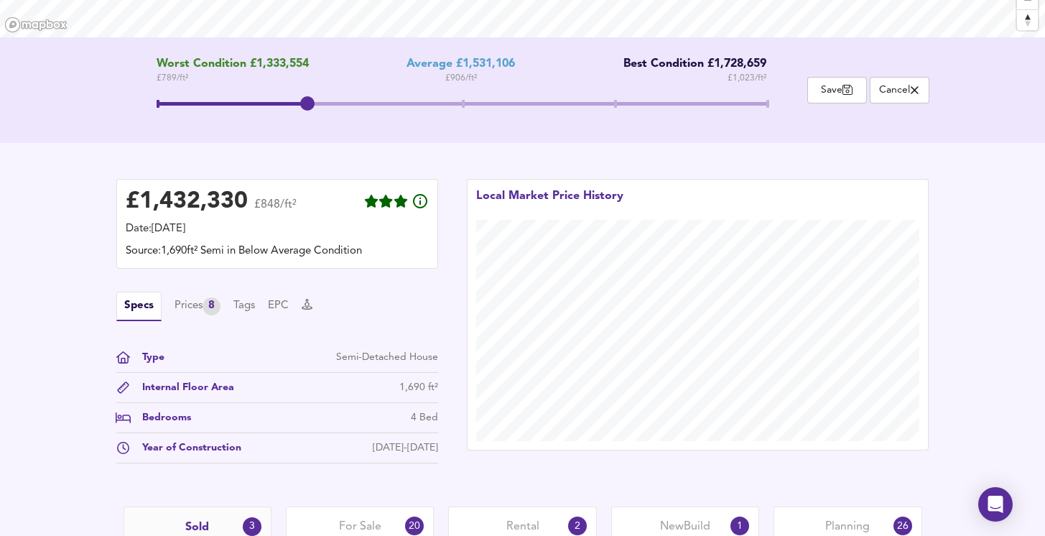
click at [463, 103] on span at bounding box center [462, 106] width 610 height 26
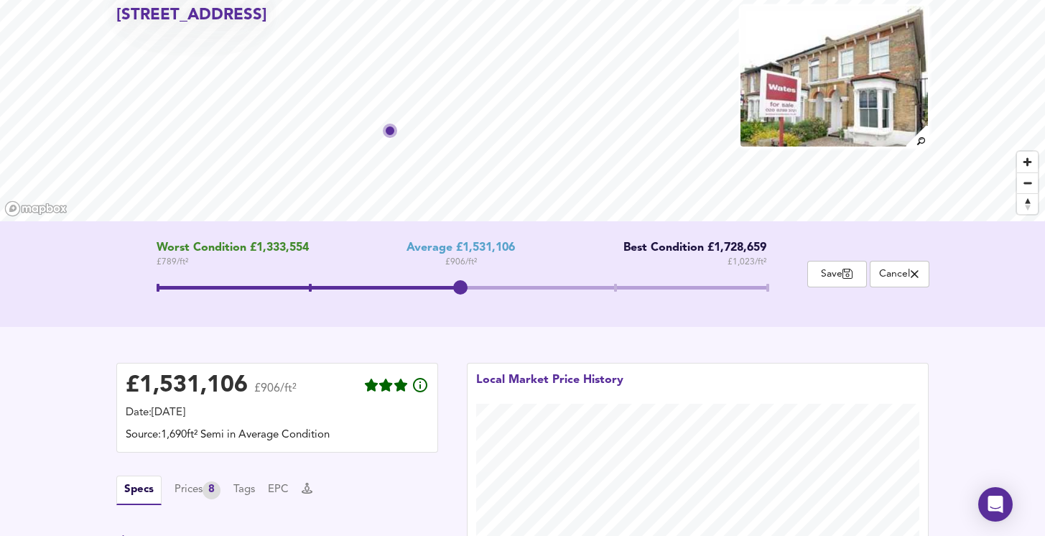
scroll to position [0, 0]
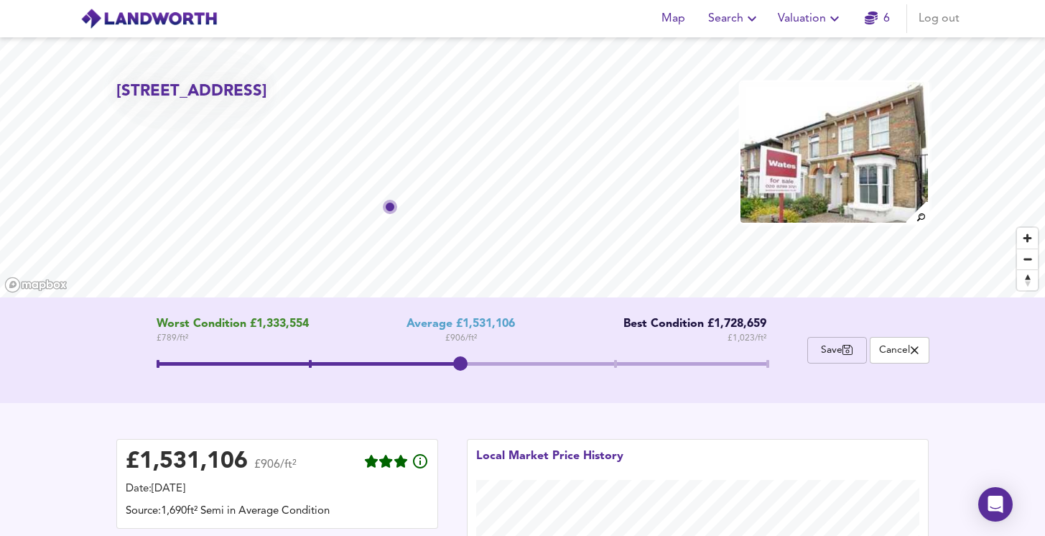
click at [843, 349] on span "Save" at bounding box center [837, 350] width 44 height 14
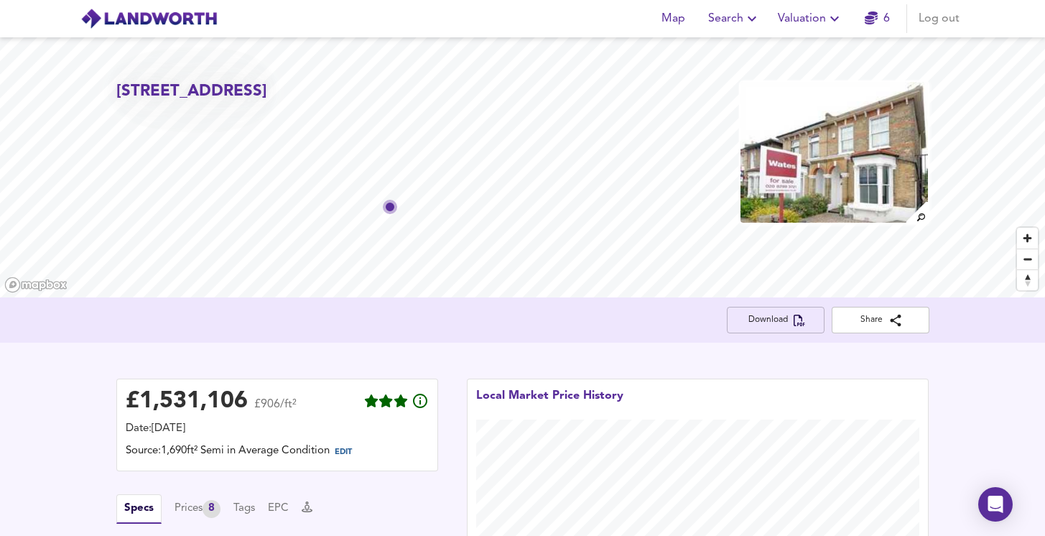
click at [788, 312] on span "Download" at bounding box center [776, 319] width 75 height 15
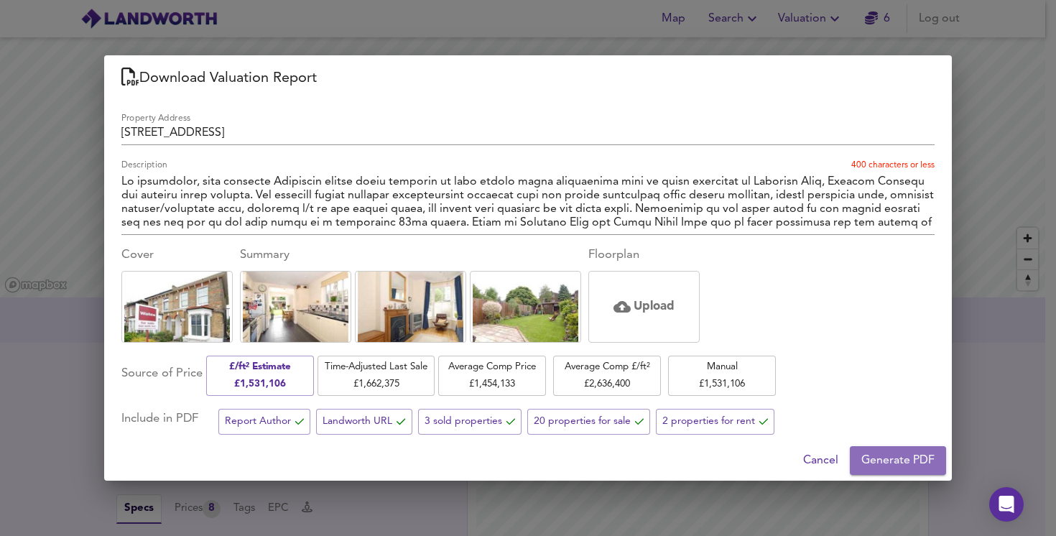
click at [886, 458] on span "Generate PDF" at bounding box center [897, 460] width 73 height 20
